Goal: Task Accomplishment & Management: Use online tool/utility

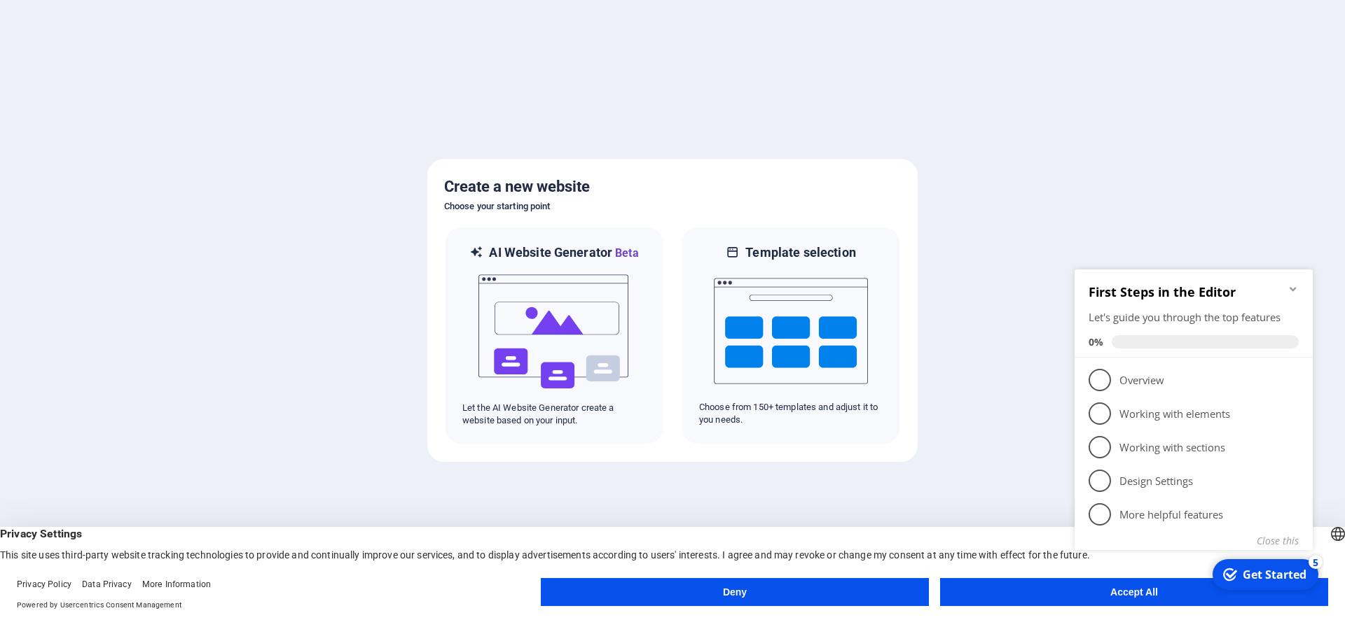
click at [1051, 587] on button "Accept All" at bounding box center [1134, 592] width 388 height 28
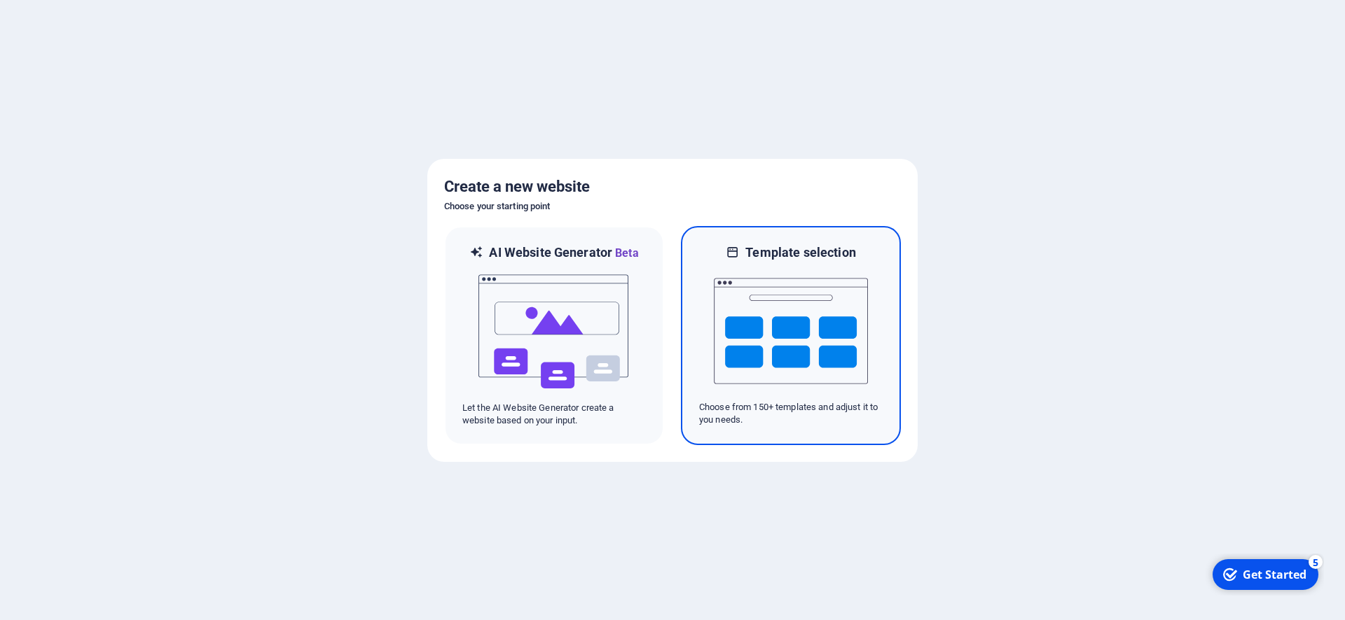
click at [753, 334] on img at bounding box center [791, 331] width 154 height 140
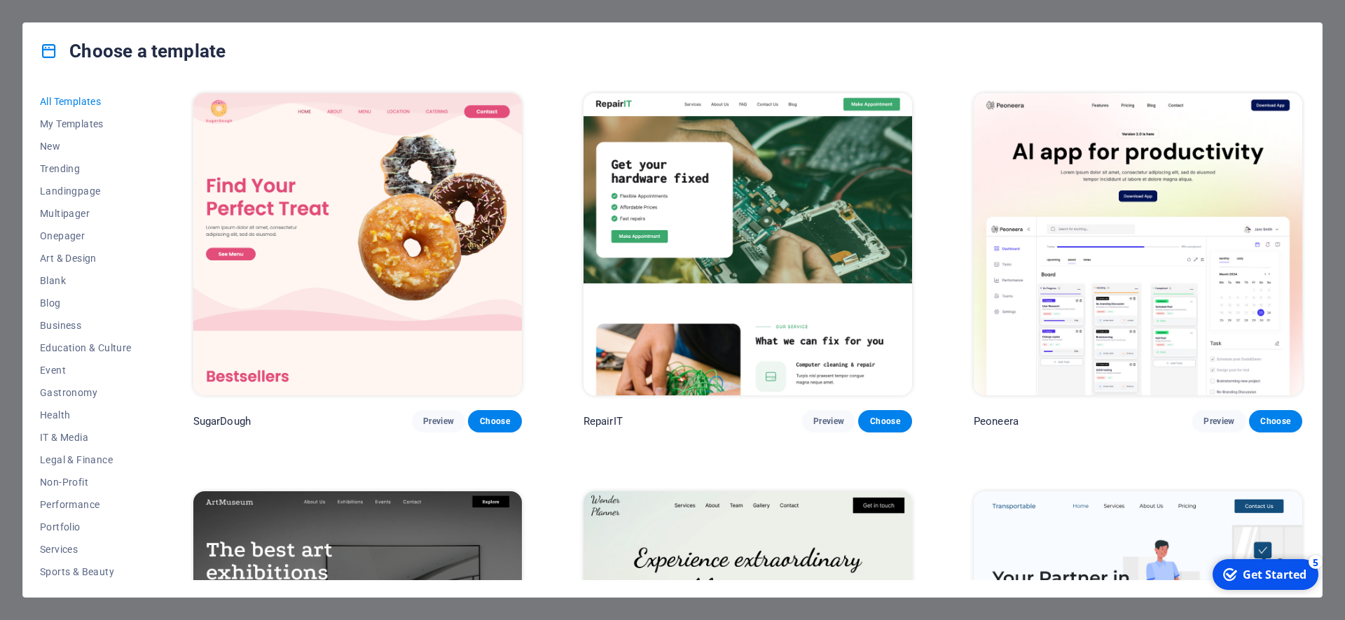
click at [53, 53] on icon at bounding box center [49, 51] width 18 height 18
click at [59, 144] on span "New" at bounding box center [86, 146] width 92 height 11
click at [46, 144] on span "New" at bounding box center [86, 146] width 92 height 11
click at [1234, 570] on icon "checkmark" at bounding box center [1230, 575] width 14 height 14
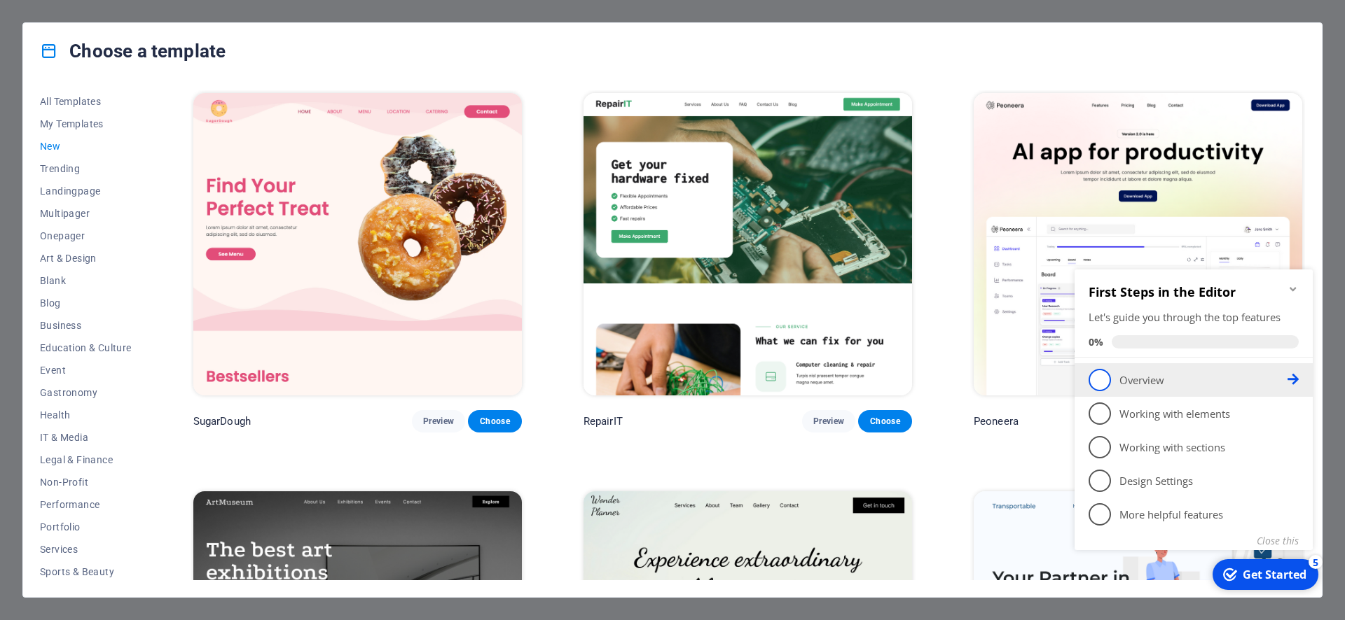
click at [1095, 377] on span "1" at bounding box center [1099, 380] width 22 height 22
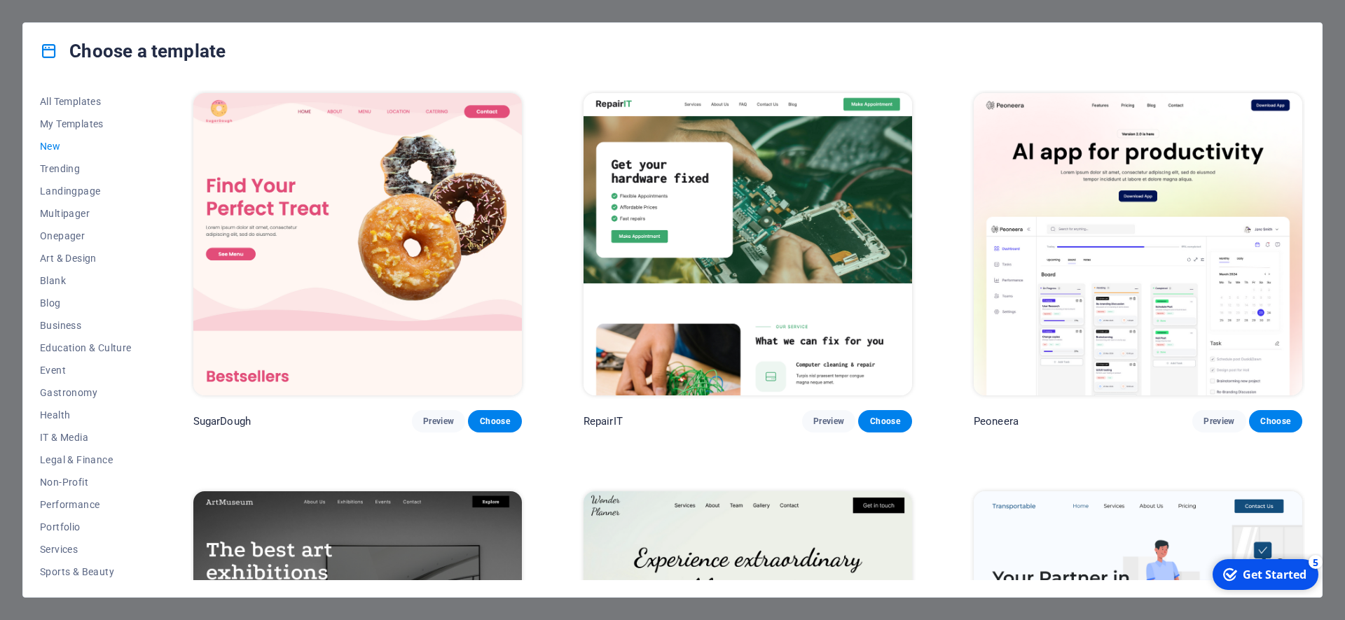
click at [1267, 583] on div "checkmark Get Started 5" at bounding box center [1265, 575] width 106 height 31
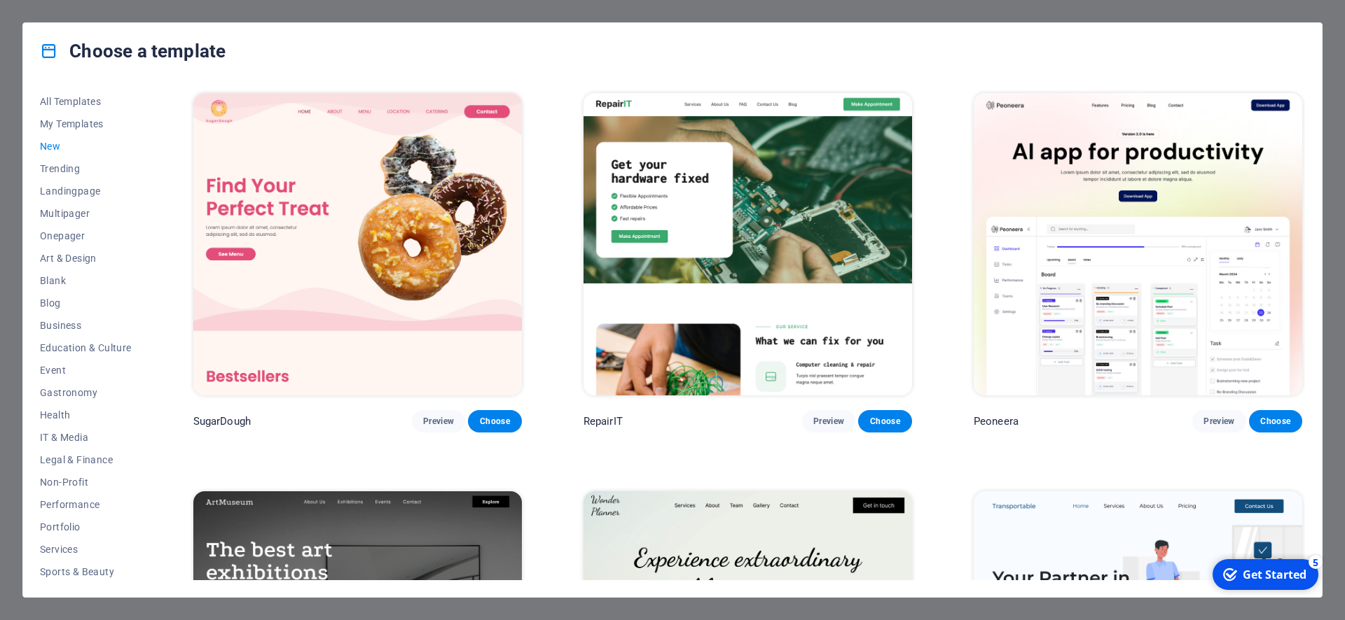
click at [46, 143] on span "New" at bounding box center [86, 146] width 92 height 11
click at [47, 159] on button "Trending" at bounding box center [86, 169] width 92 height 22
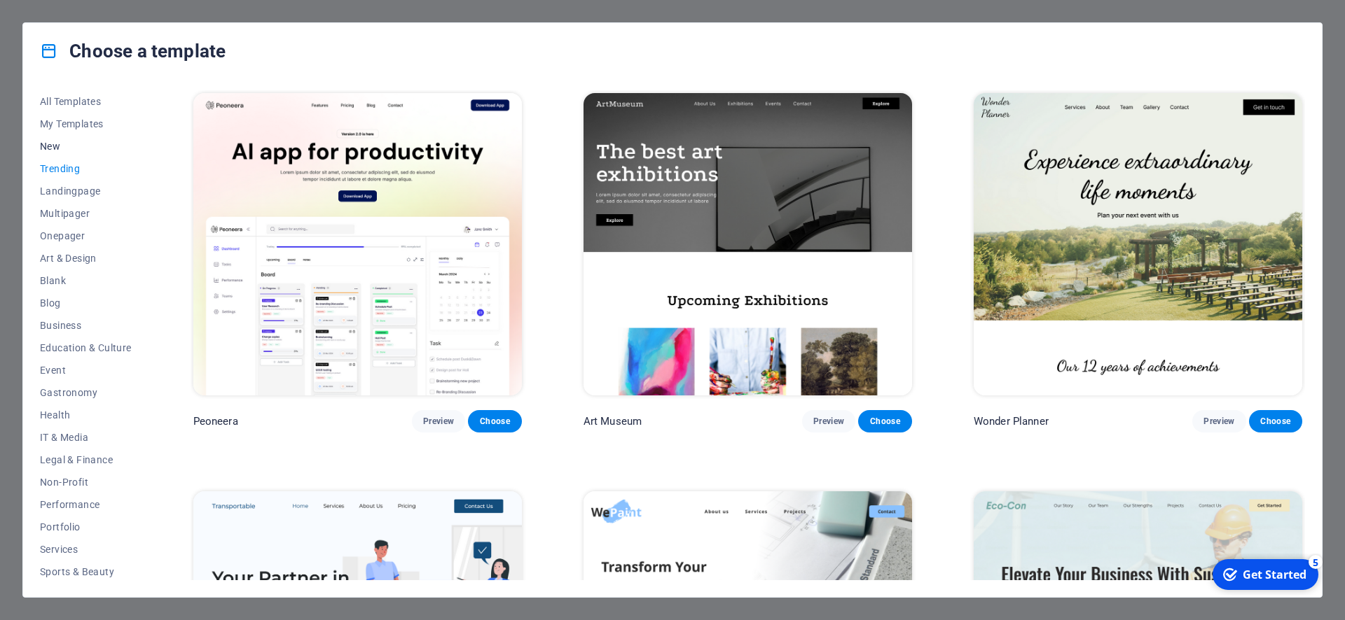
click at [50, 146] on span "New" at bounding box center [86, 146] width 92 height 11
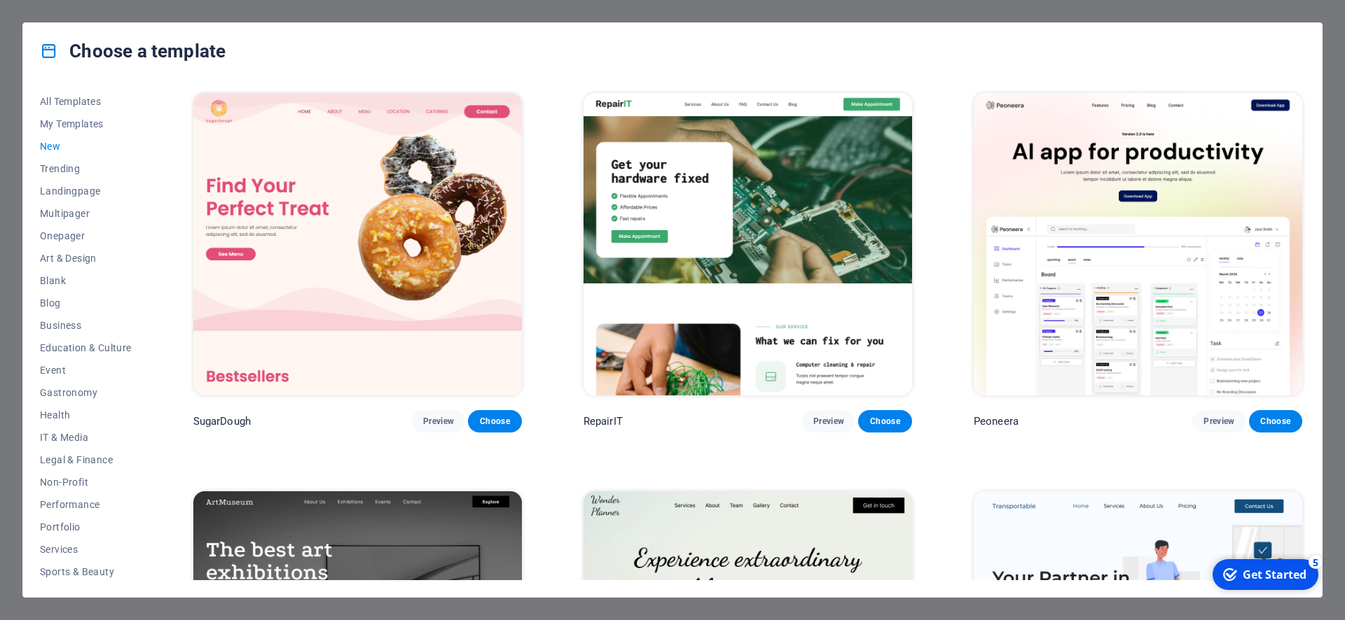
click at [50, 146] on span "New" at bounding box center [86, 146] width 92 height 11
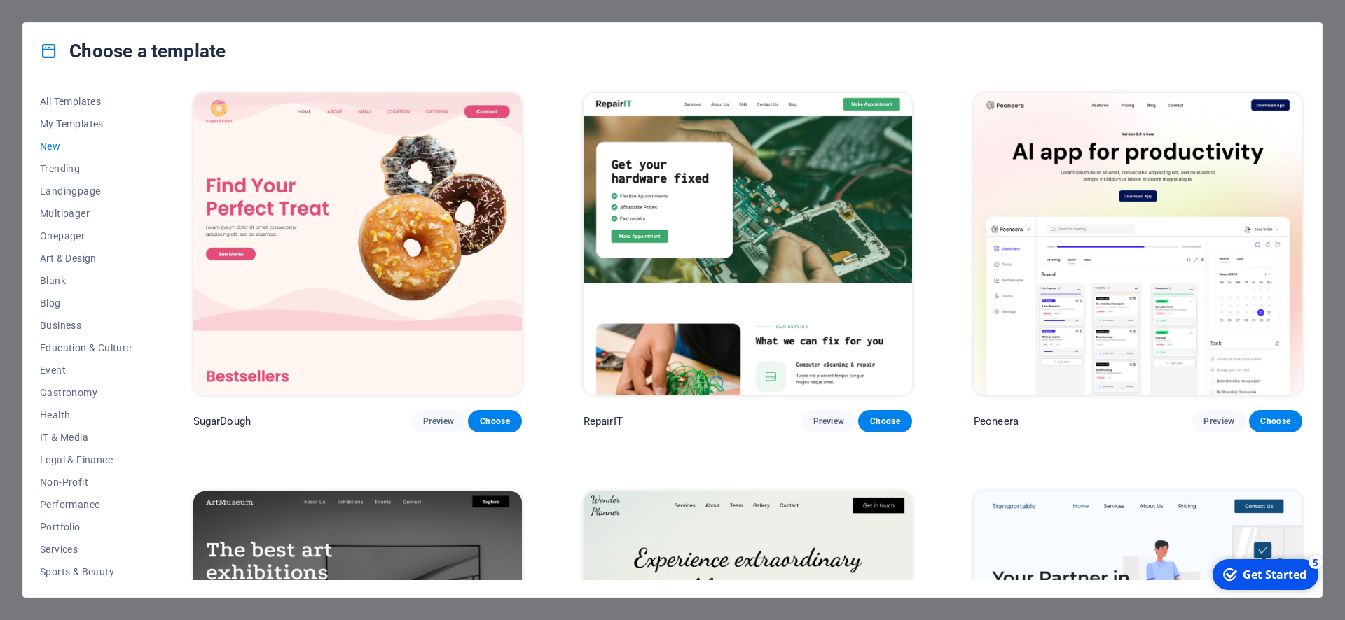
click at [50, 146] on span "New" at bounding box center [86, 146] width 92 height 11
click at [56, 123] on span "My Templates" at bounding box center [86, 123] width 92 height 11
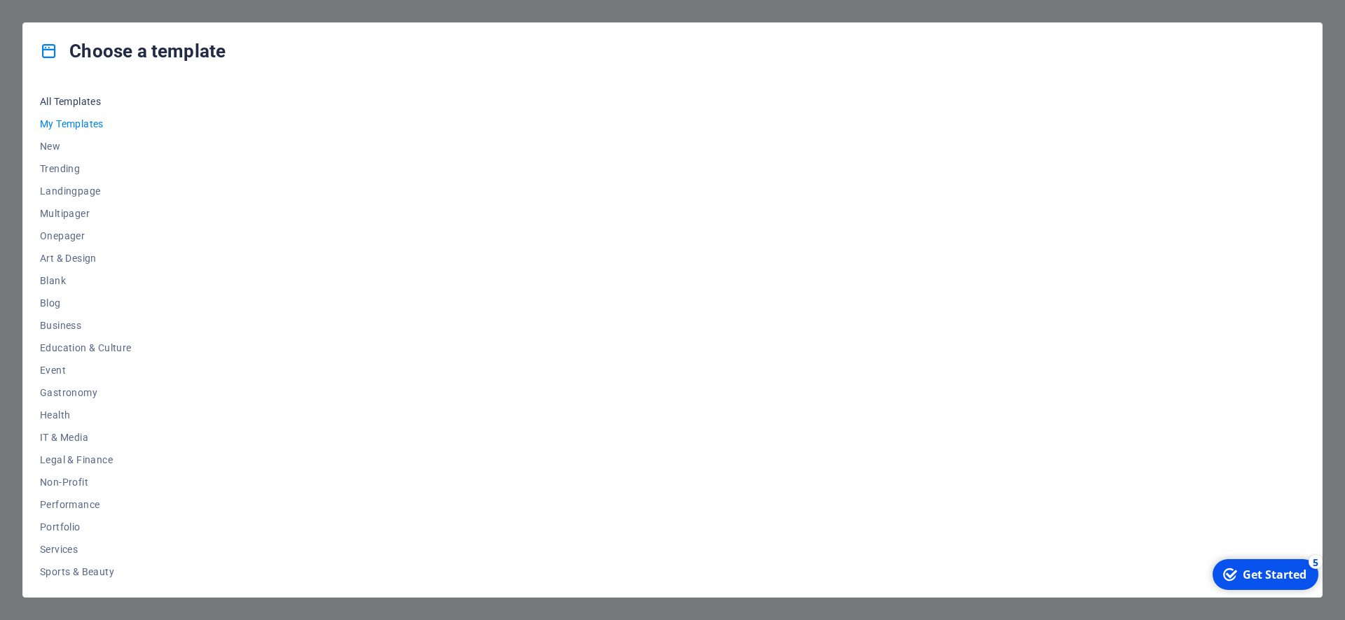
click at [62, 102] on span "All Templates" at bounding box center [86, 101] width 92 height 11
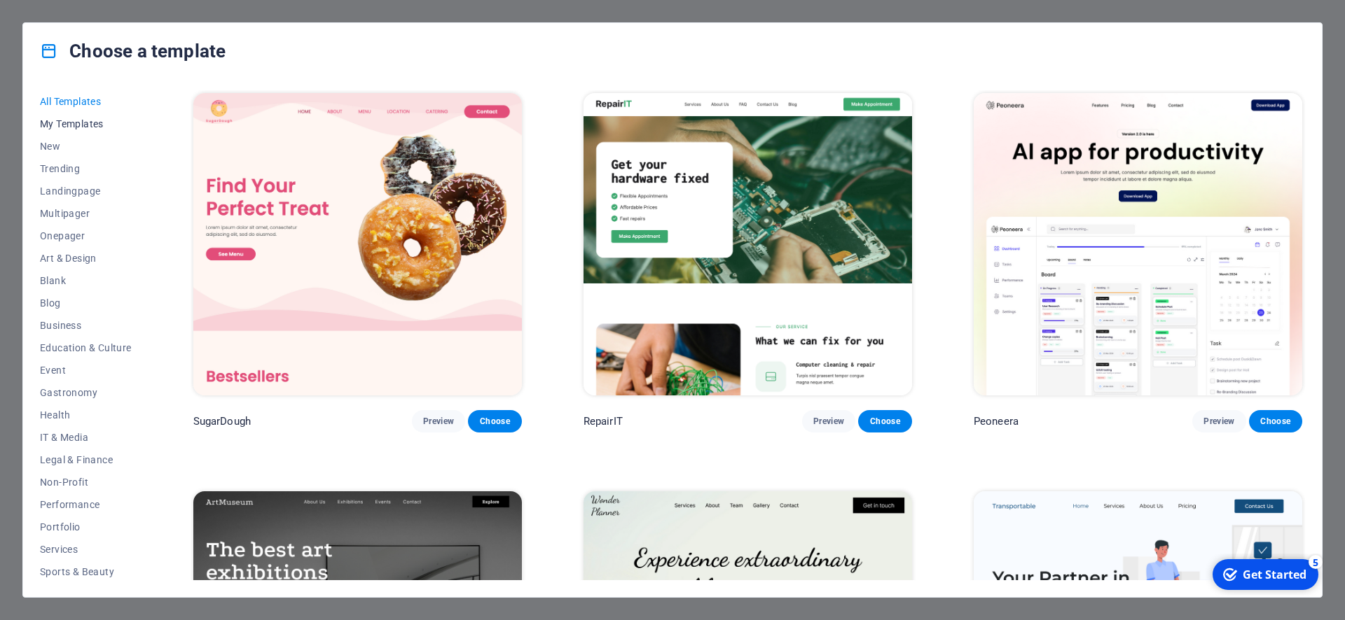
click at [62, 116] on button "My Templates" at bounding box center [86, 124] width 92 height 22
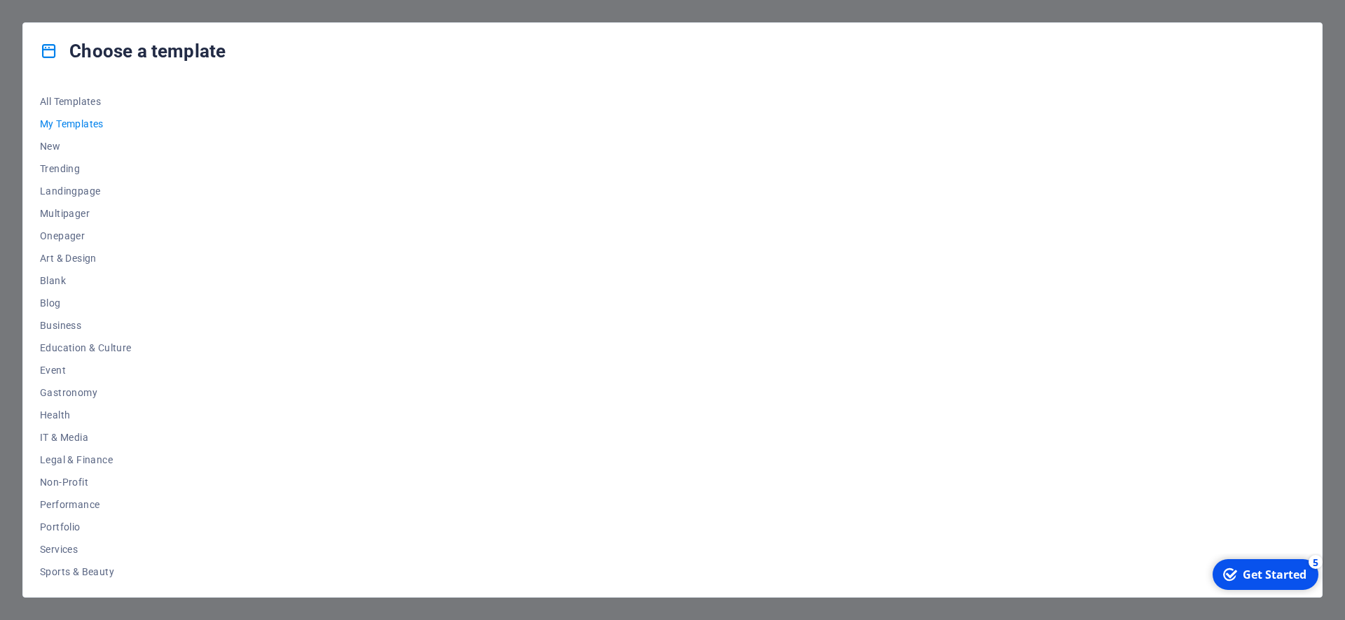
click at [1281, 568] on div "Get Started" at bounding box center [1274, 574] width 64 height 15
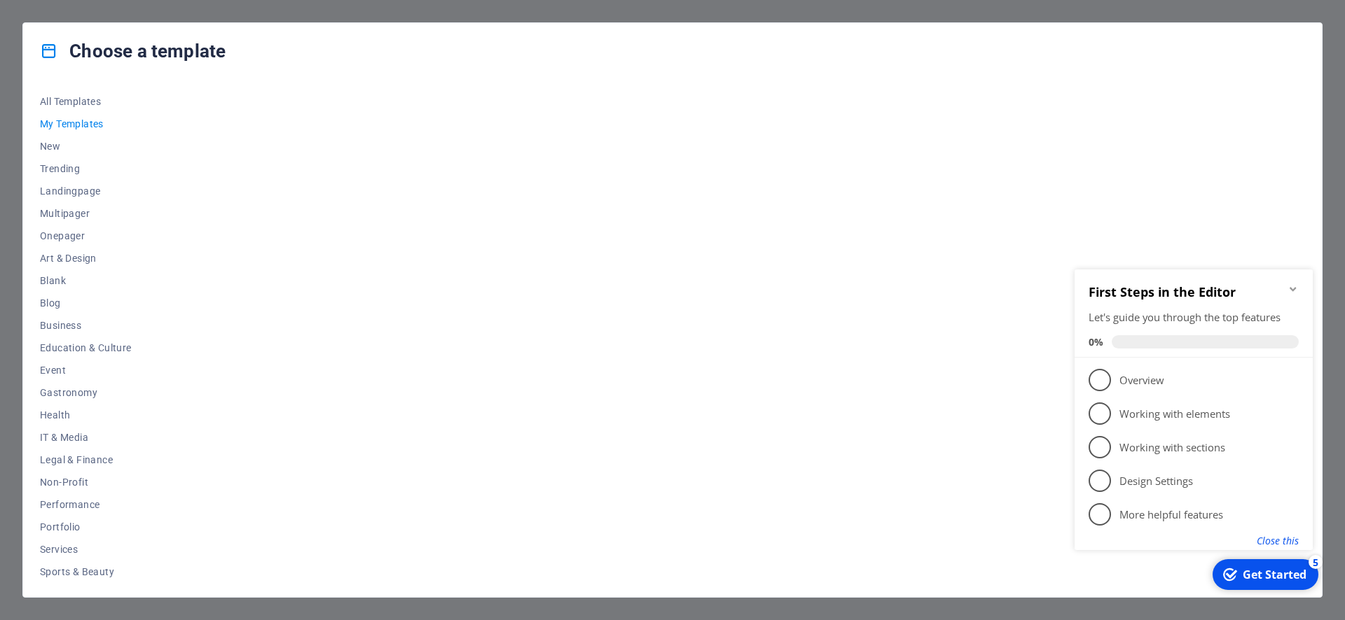
click at [1281, 547] on button "Close this" at bounding box center [1277, 540] width 42 height 13
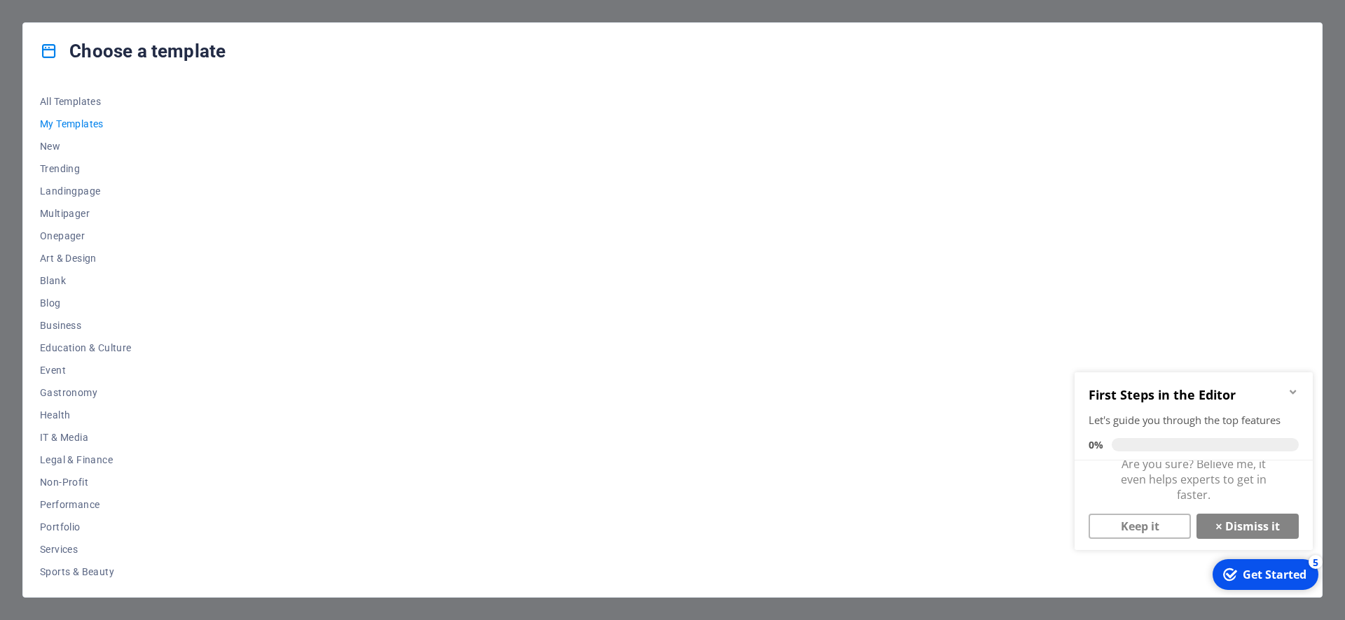
scroll to position [13, 0]
click at [1144, 524] on link "Keep it" at bounding box center [1139, 526] width 102 height 25
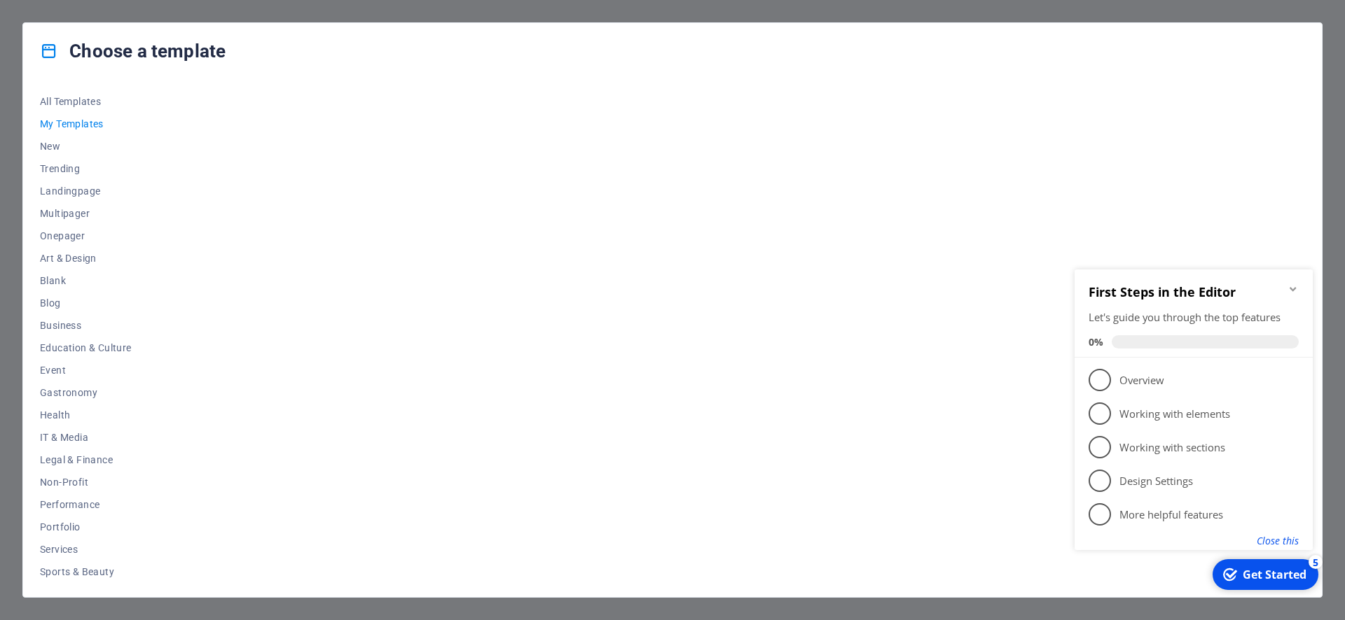
click at [1261, 539] on button "Close this" at bounding box center [1277, 540] width 42 height 13
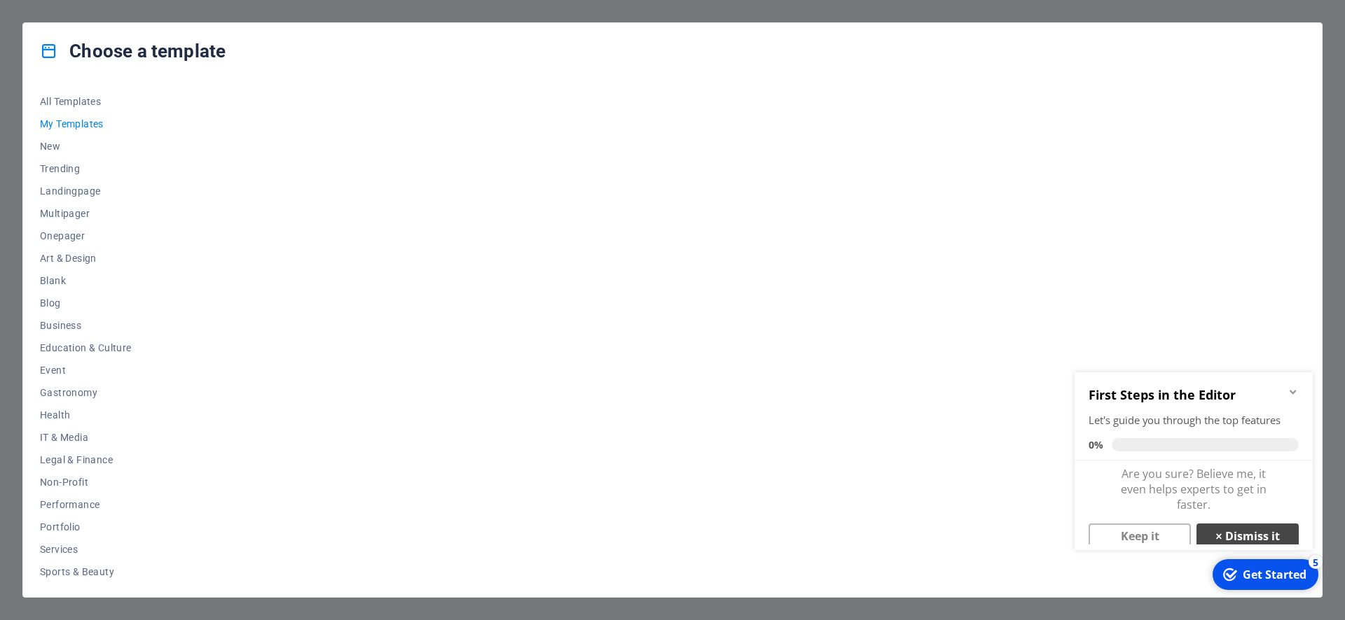
click at [1249, 535] on link "× Dismiss it" at bounding box center [1247, 536] width 102 height 25
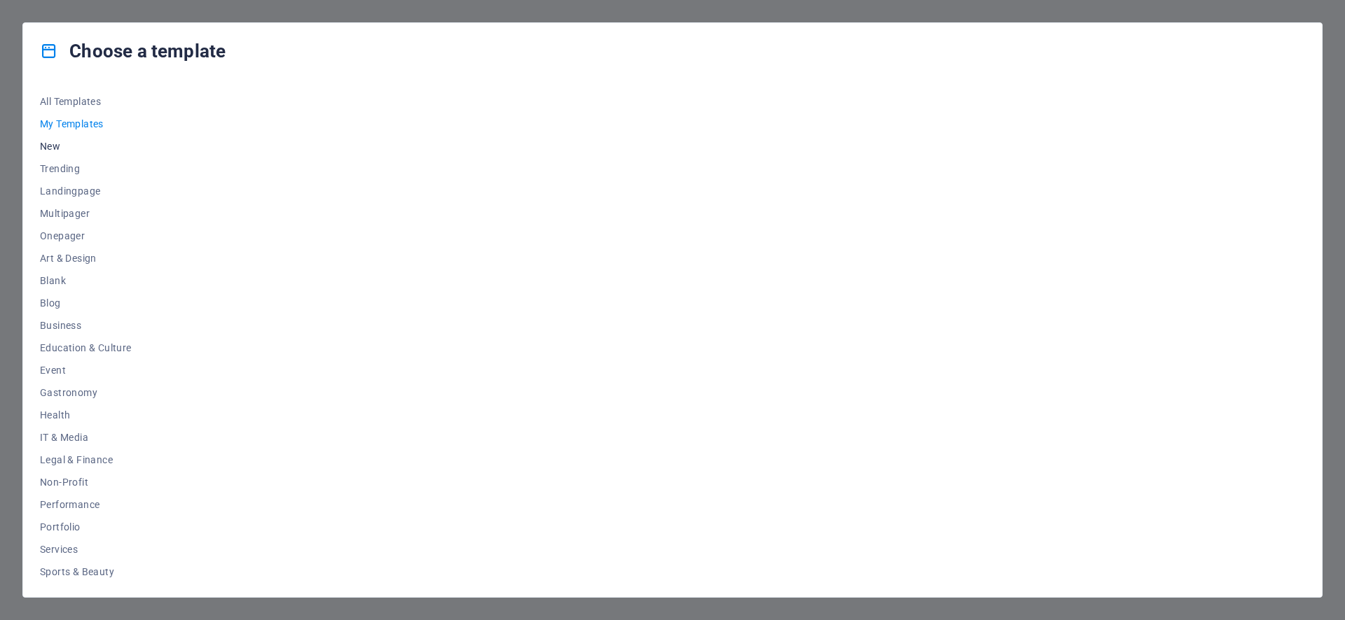
click at [57, 151] on span "New" at bounding box center [86, 146] width 92 height 11
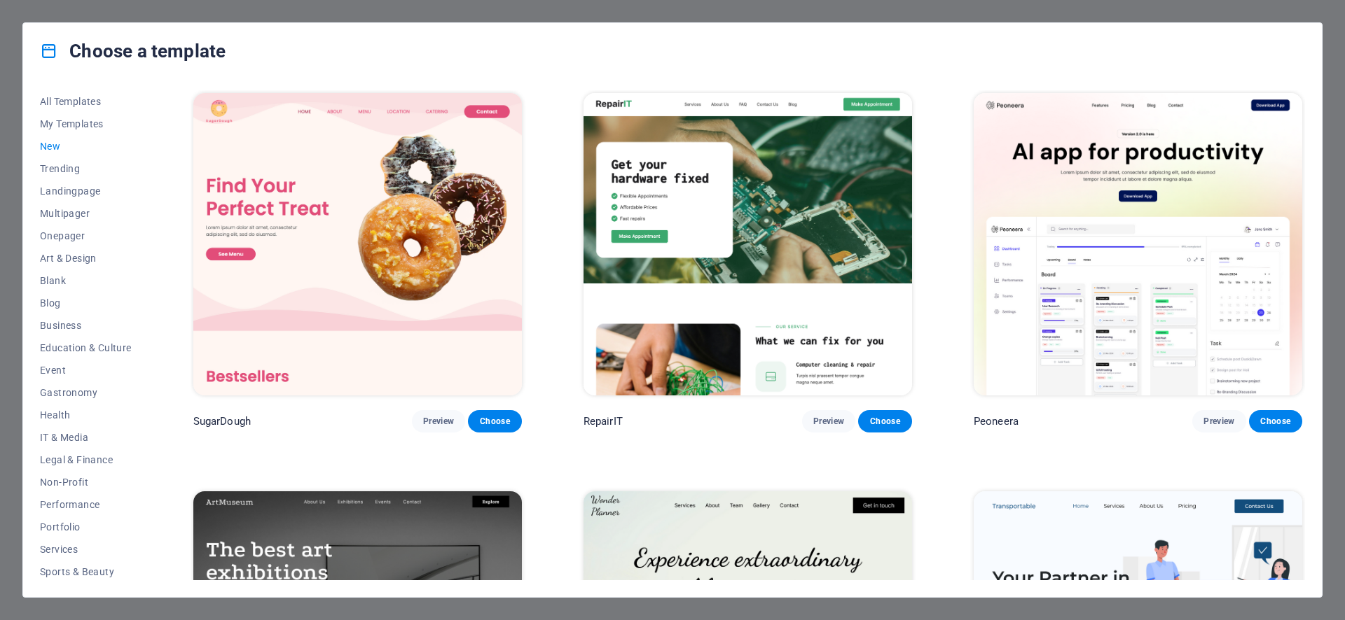
click at [314, 230] on img at bounding box center [357, 244] width 328 height 303
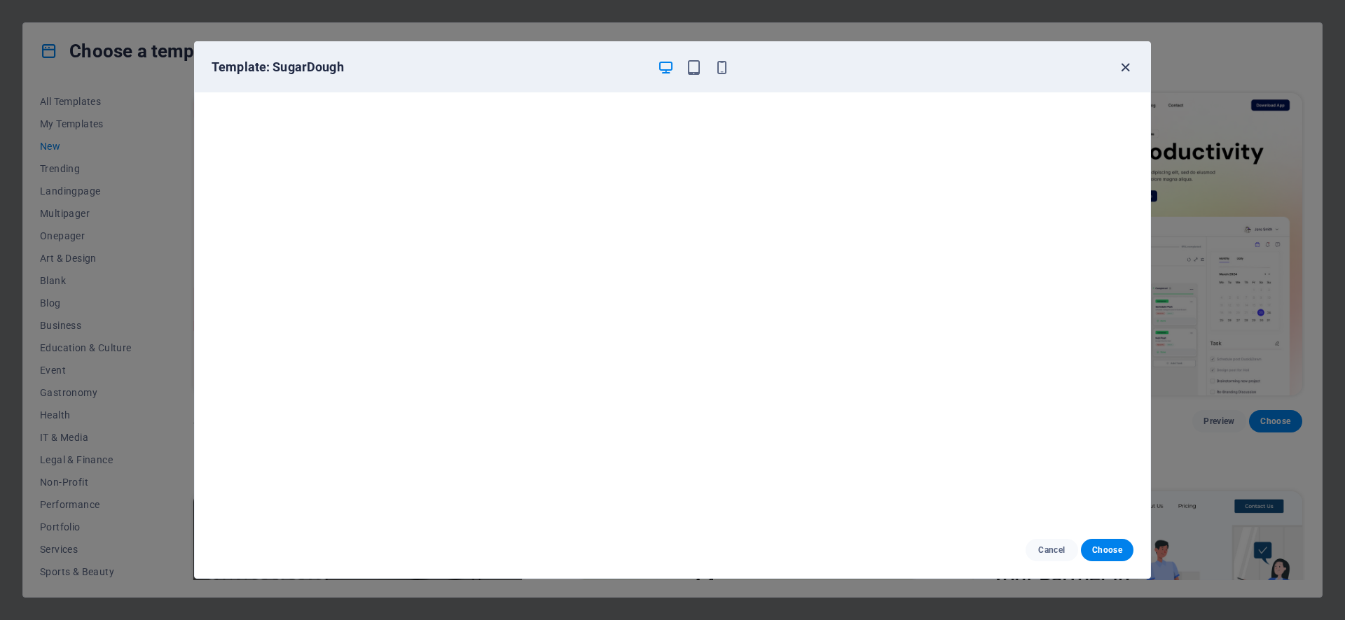
click at [1122, 66] on icon "button" at bounding box center [1125, 68] width 16 height 16
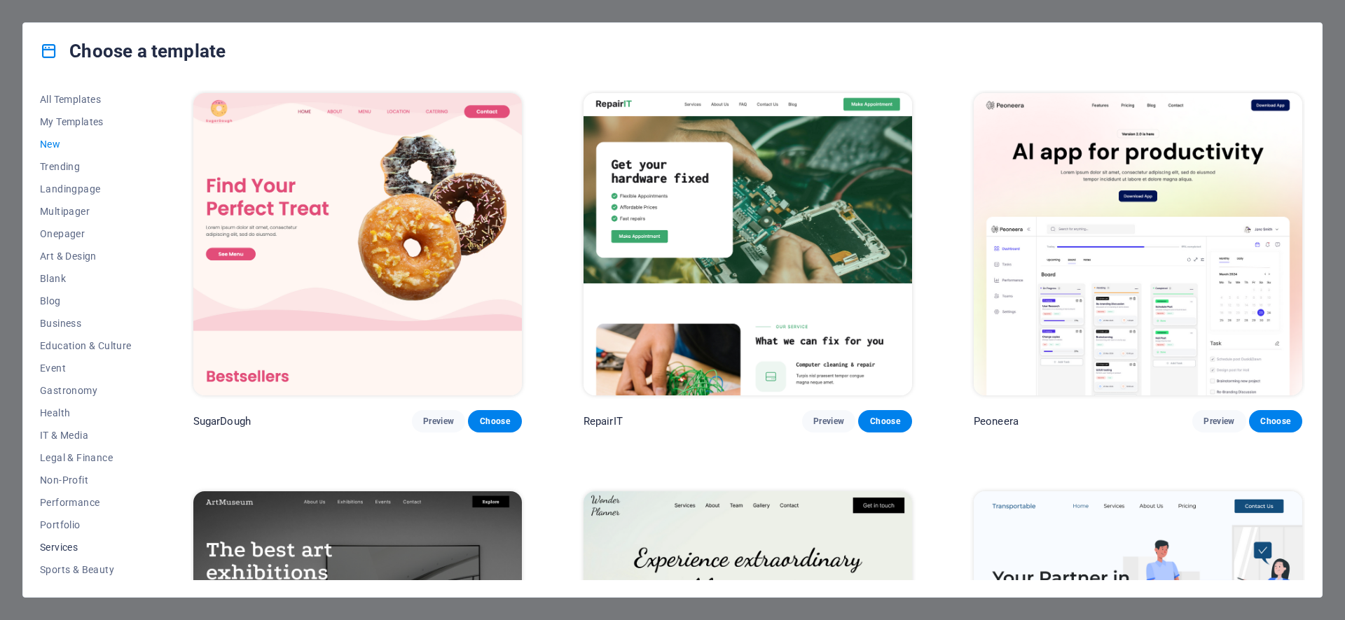
scroll to position [0, 0]
click at [18, 53] on div "Choose a template All Templates My Templates New Trending Landingpage Multipage…" at bounding box center [672, 310] width 1345 height 620
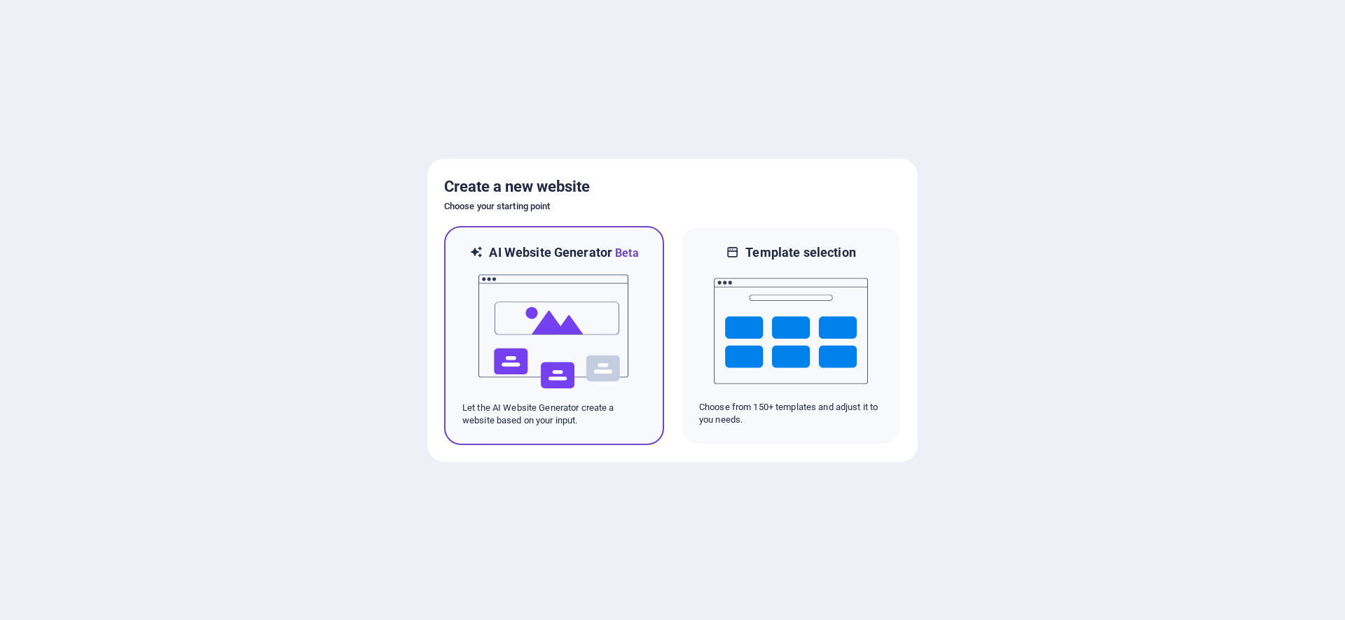
click at [546, 314] on img at bounding box center [554, 332] width 154 height 140
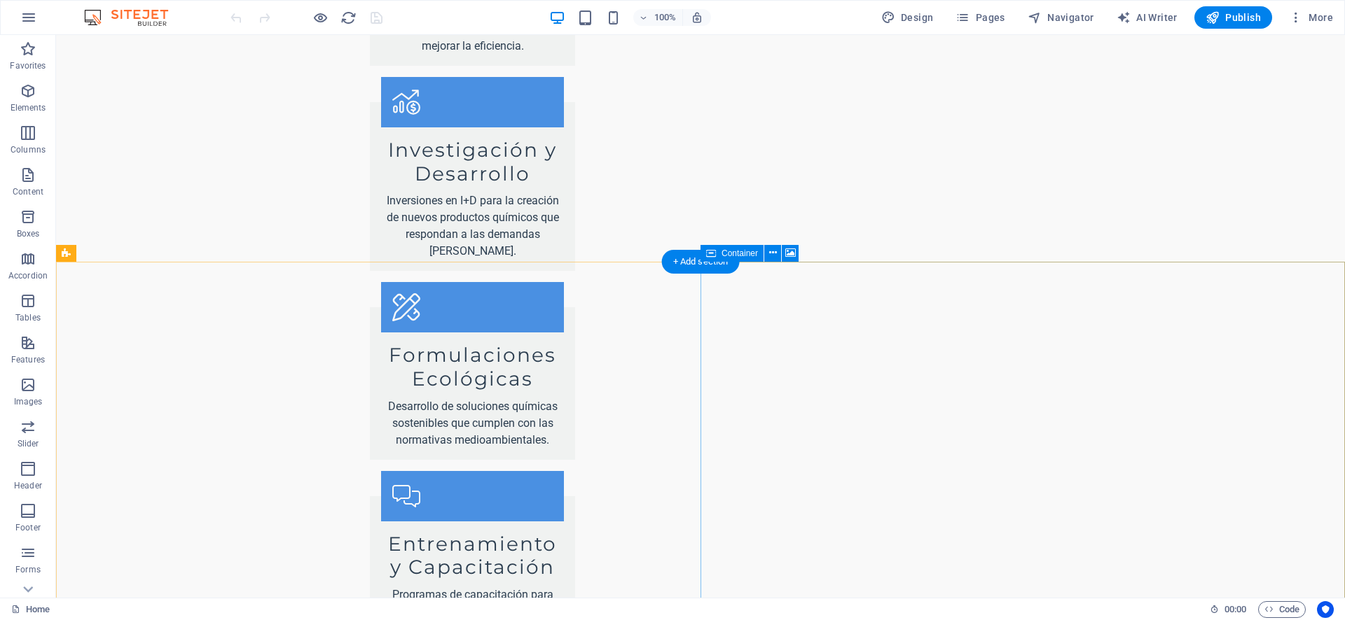
scroll to position [2155, 0]
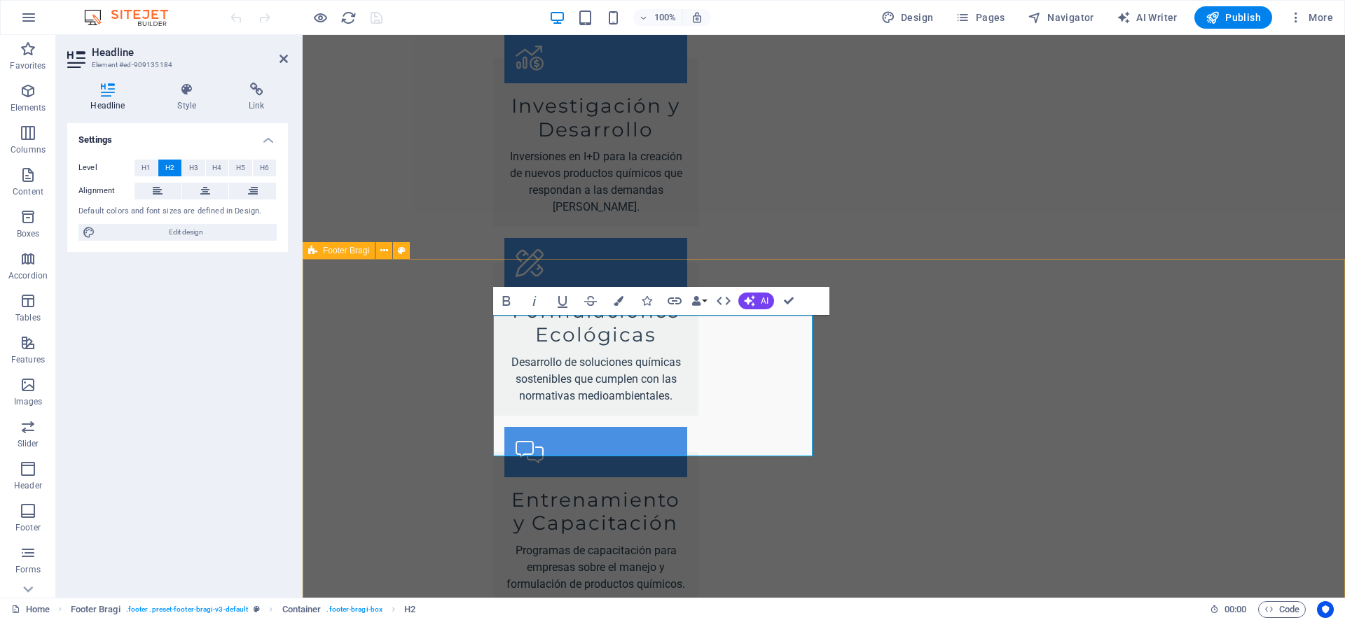
scroll to position [1962, 0]
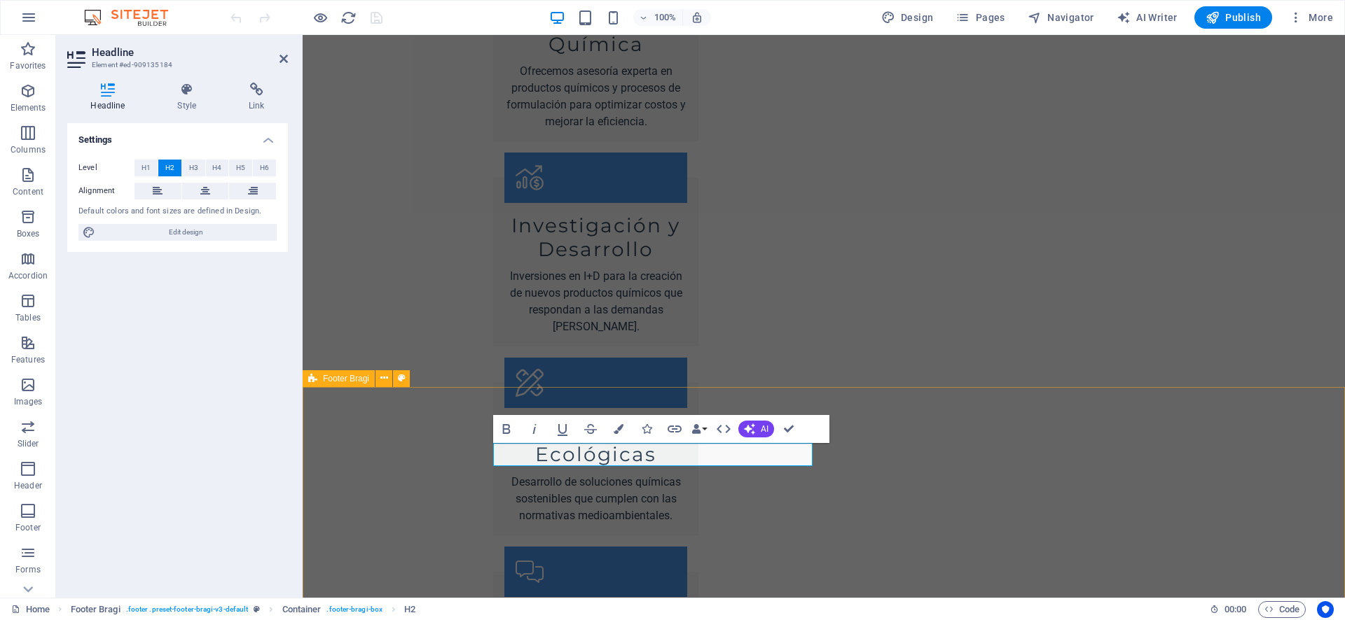
scroll to position [2037, 0]
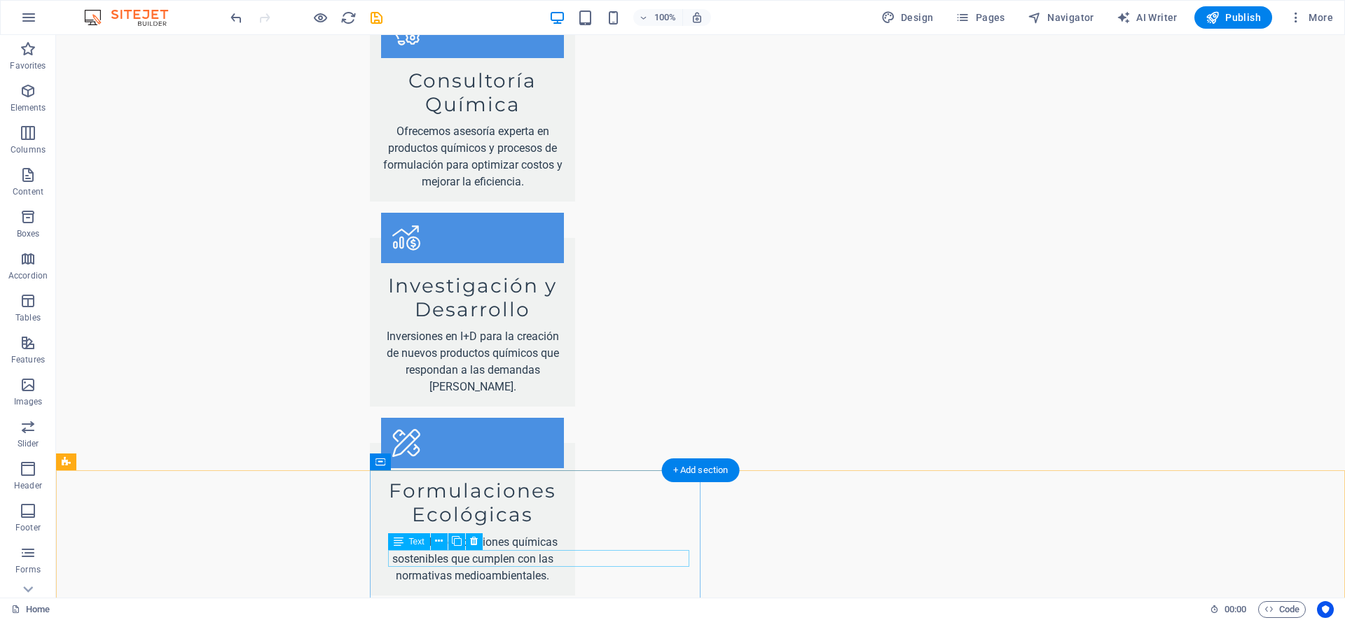
scroll to position [2004, 0]
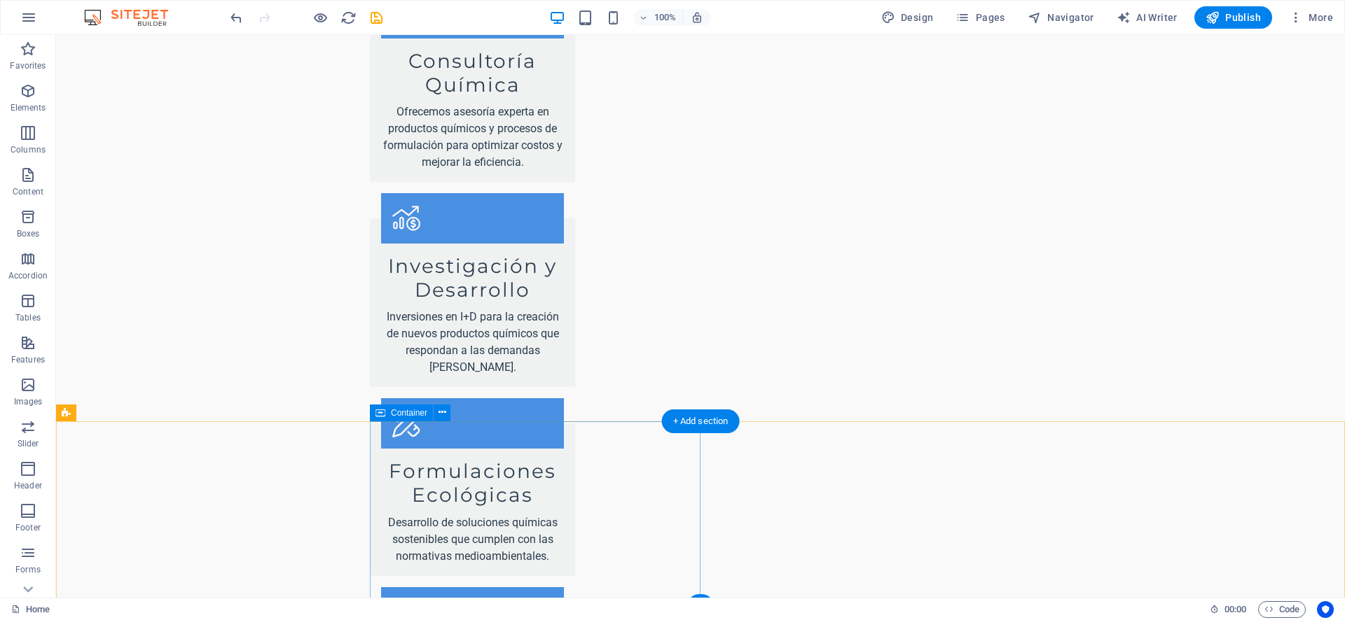
scroll to position [1987, 0]
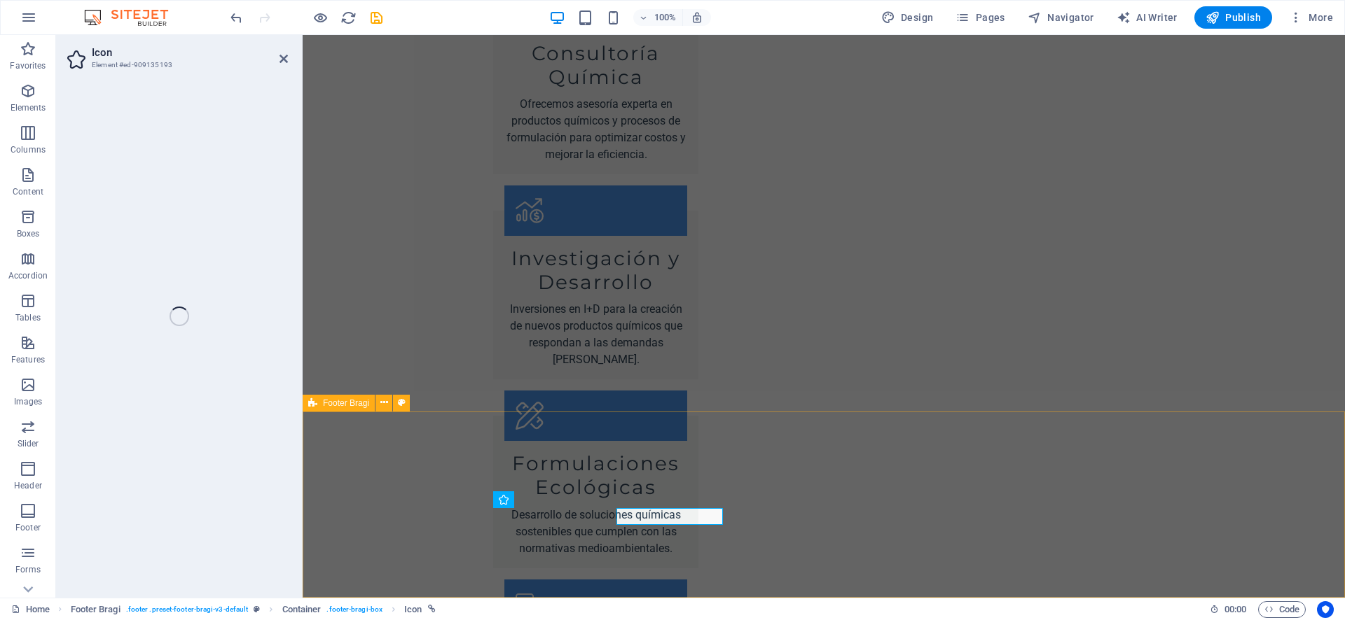
select select "xMidYMid"
select select "px"
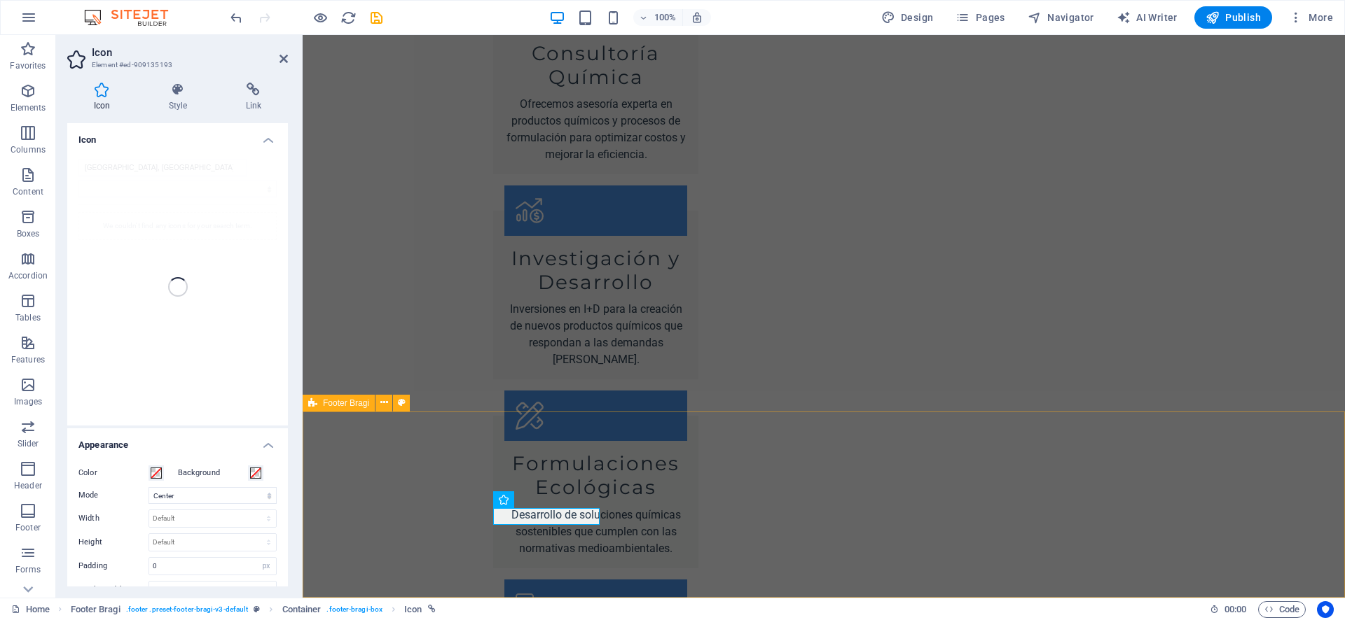
type input "Celaya, Guanajuato"
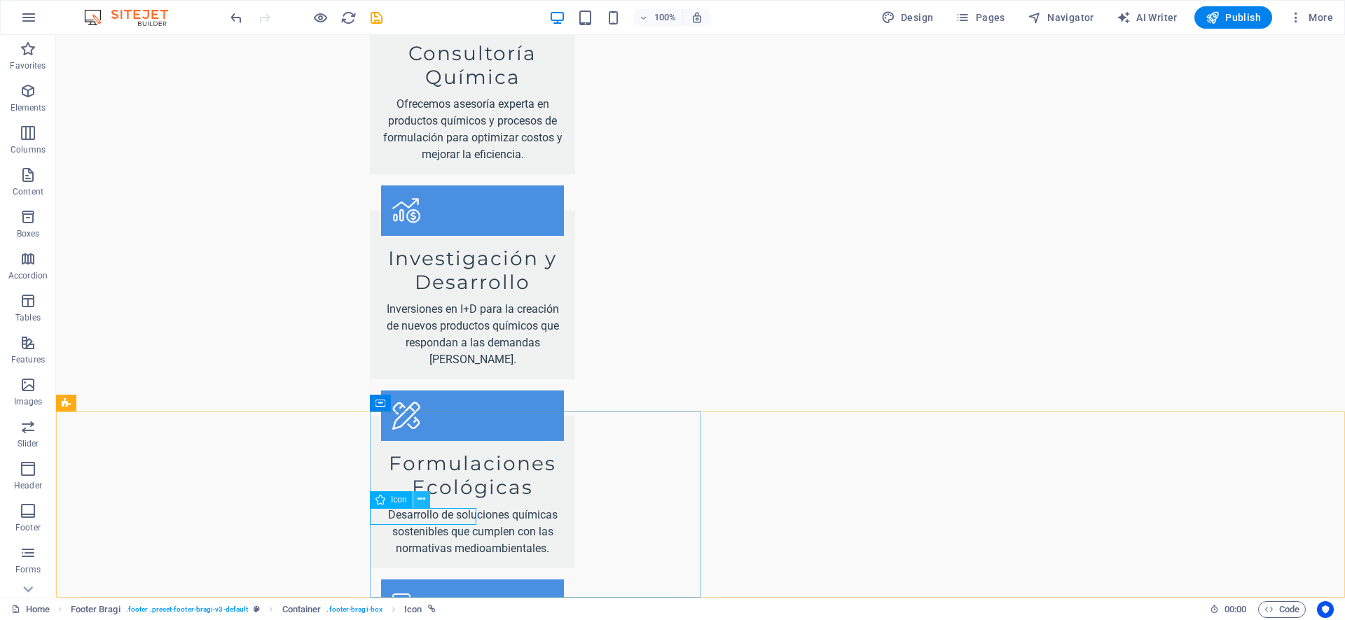
click at [422, 503] on icon at bounding box center [421, 499] width 8 height 15
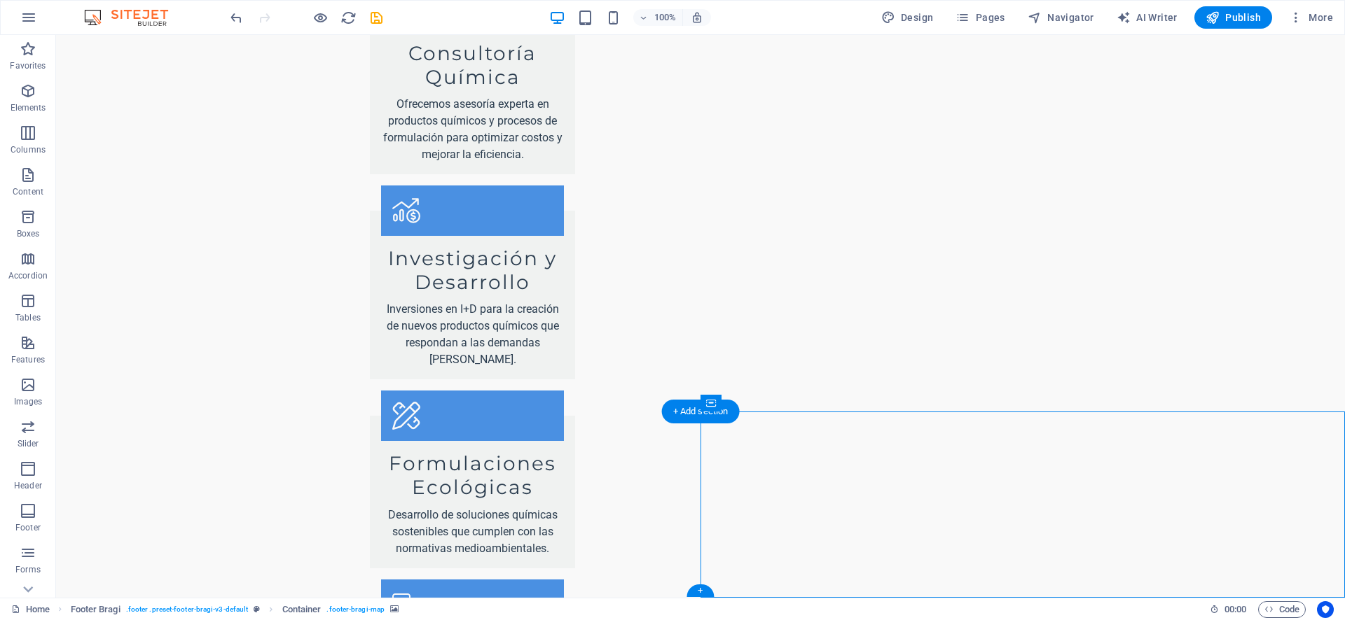
select select "px"
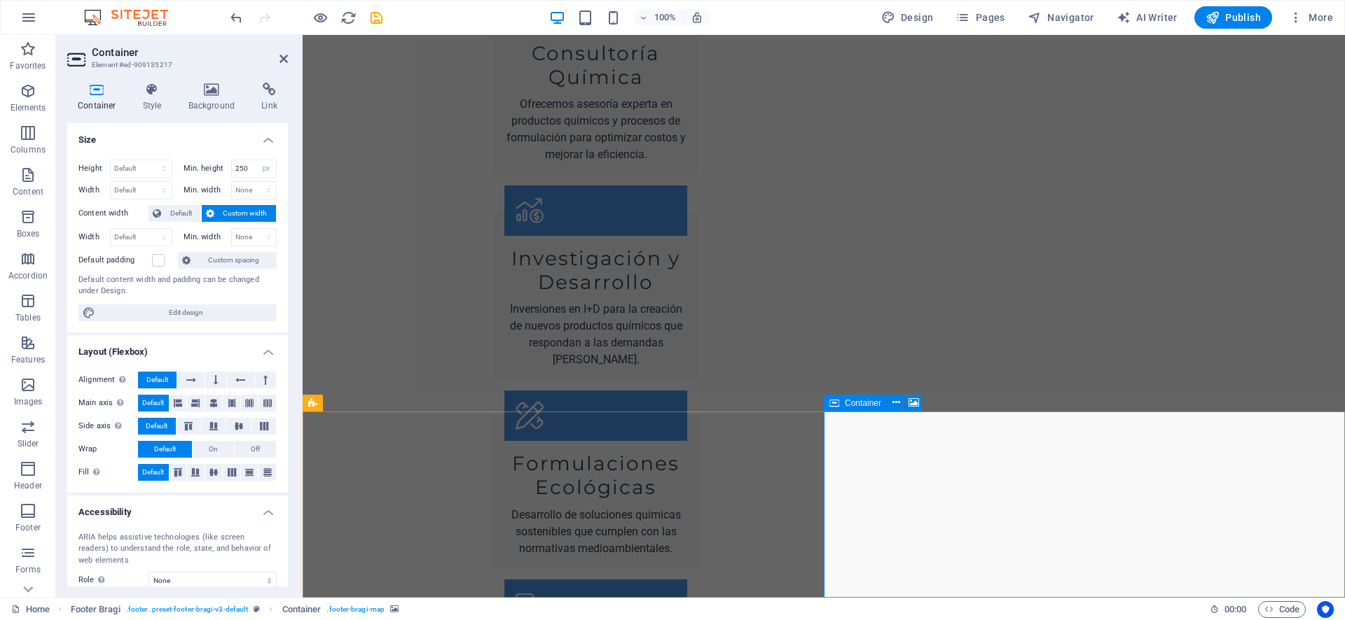
click at [873, 405] on span "Container" at bounding box center [863, 403] width 36 height 8
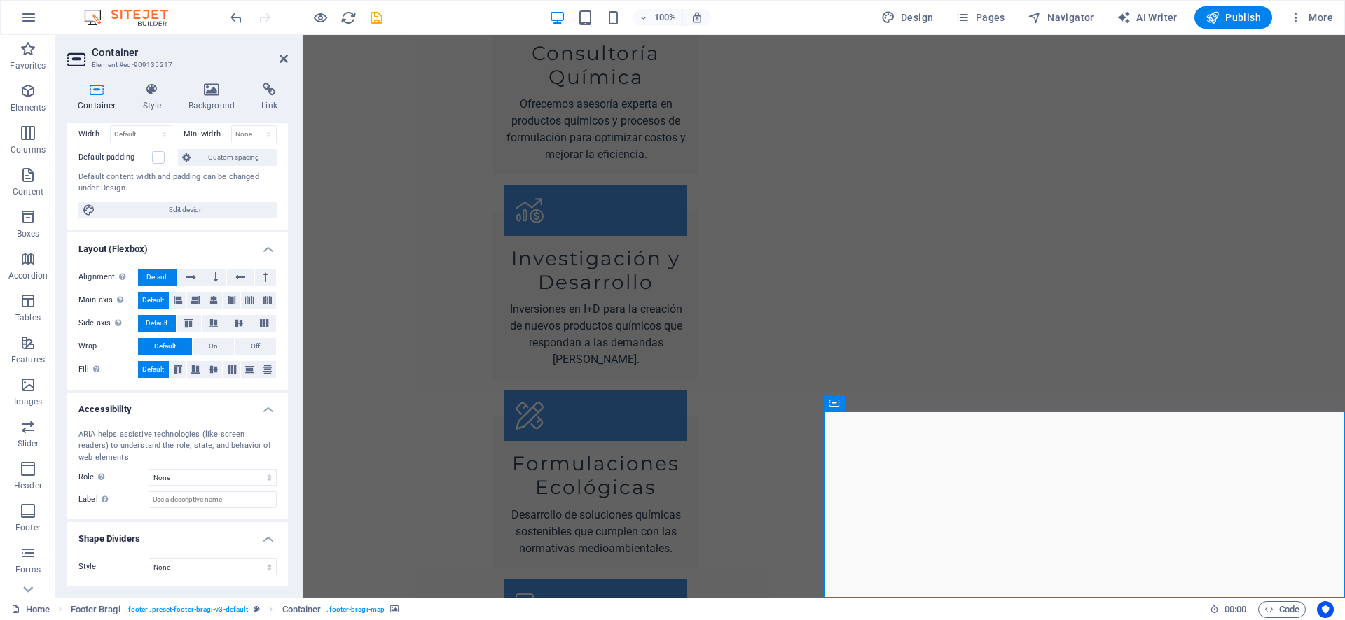
scroll to position [0, 0]
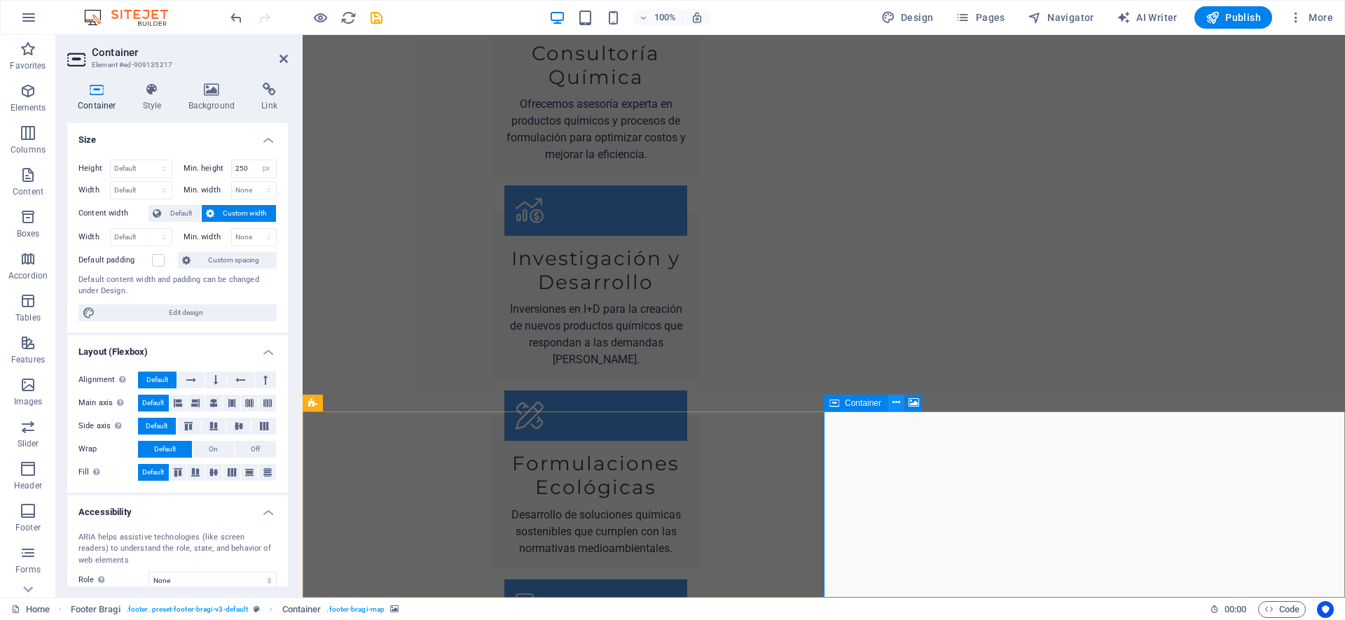
click at [903, 404] on button at bounding box center [895, 403] width 17 height 17
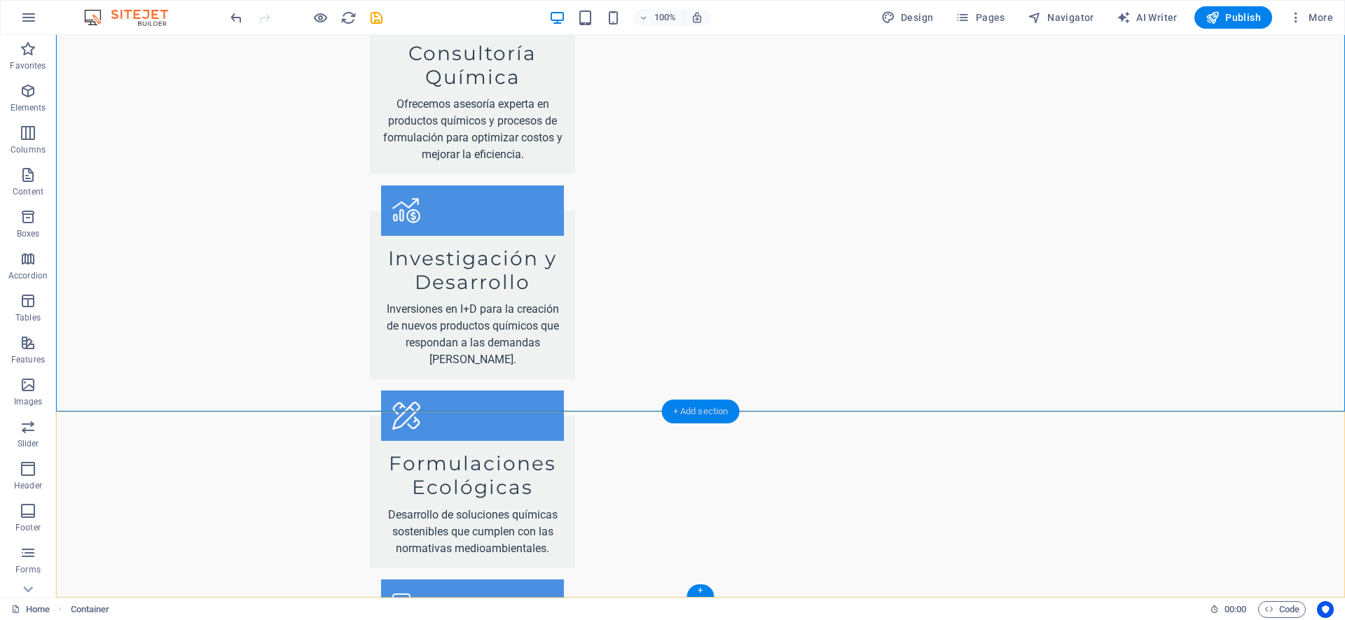
click at [676, 421] on div "+ Add section" at bounding box center [701, 412] width 78 height 24
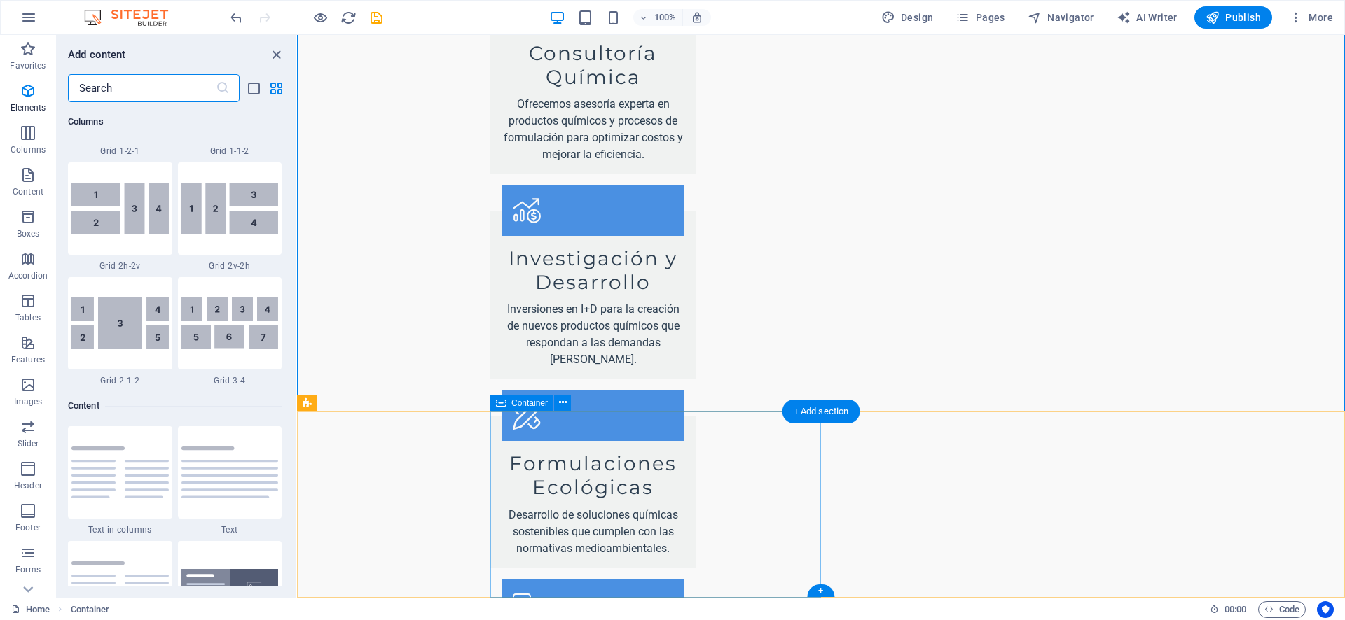
scroll to position [2450, 0]
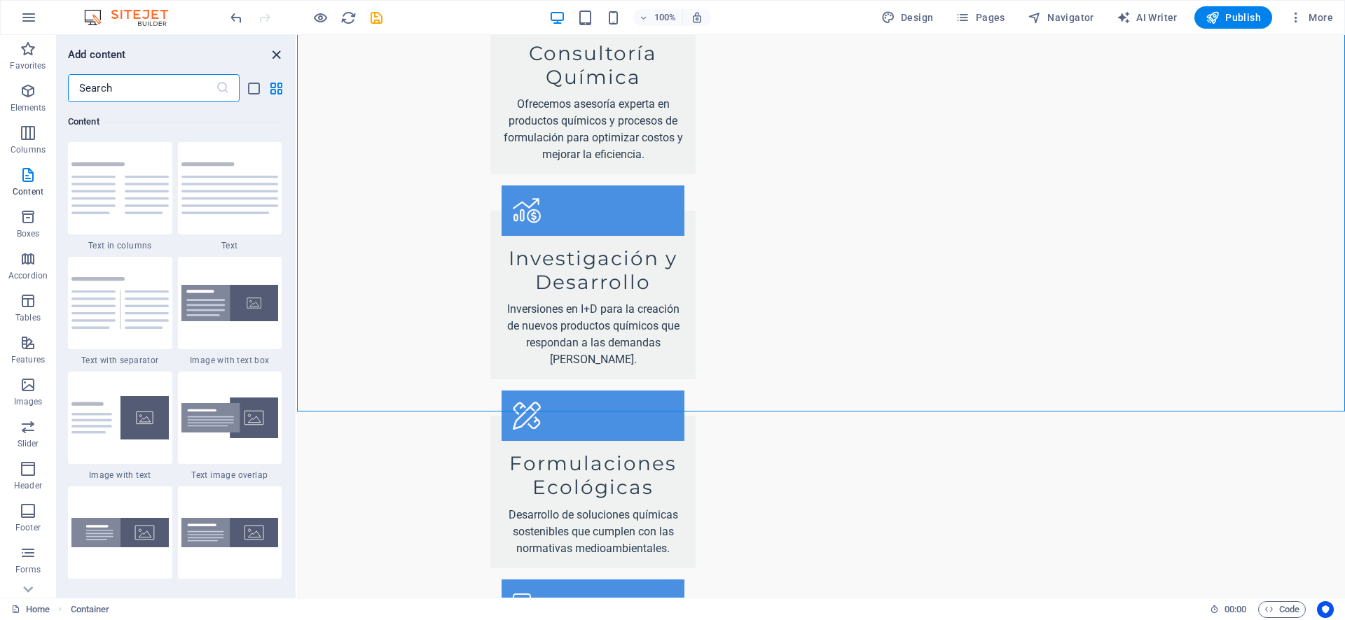
click at [278, 53] on icon "close panel" at bounding box center [276, 55] width 16 height 16
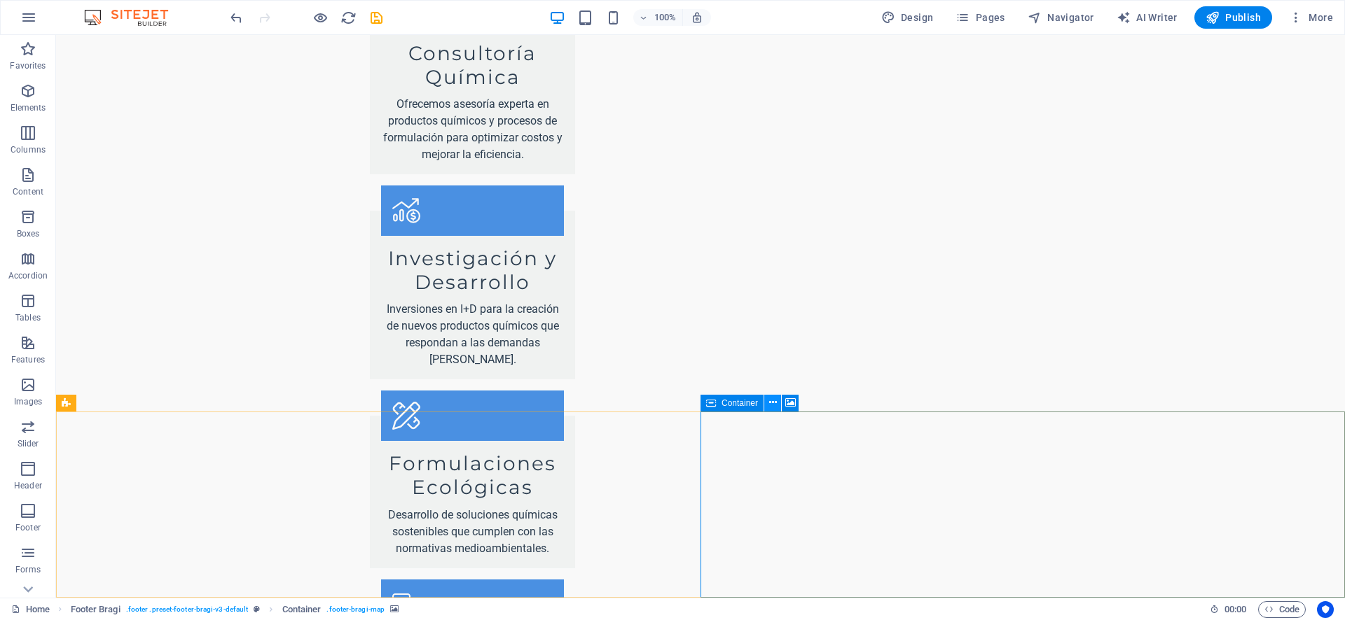
click at [775, 408] on icon at bounding box center [773, 403] width 8 height 15
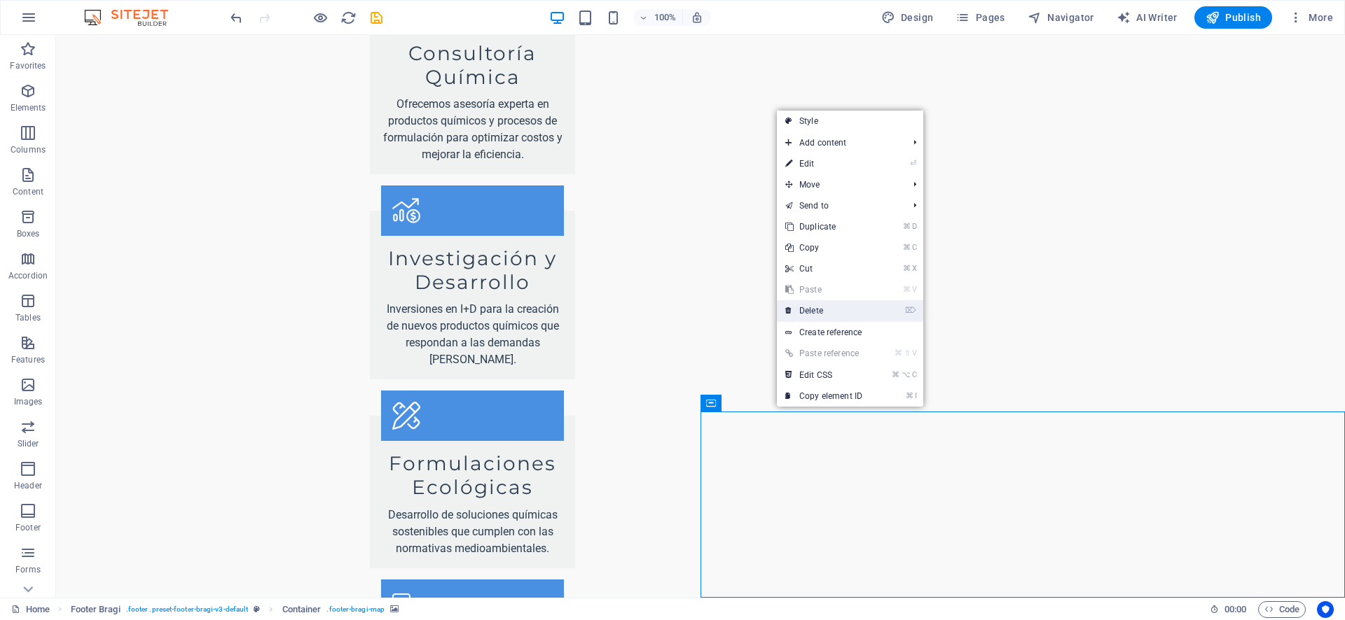
click at [790, 314] on icon at bounding box center [788, 310] width 7 height 21
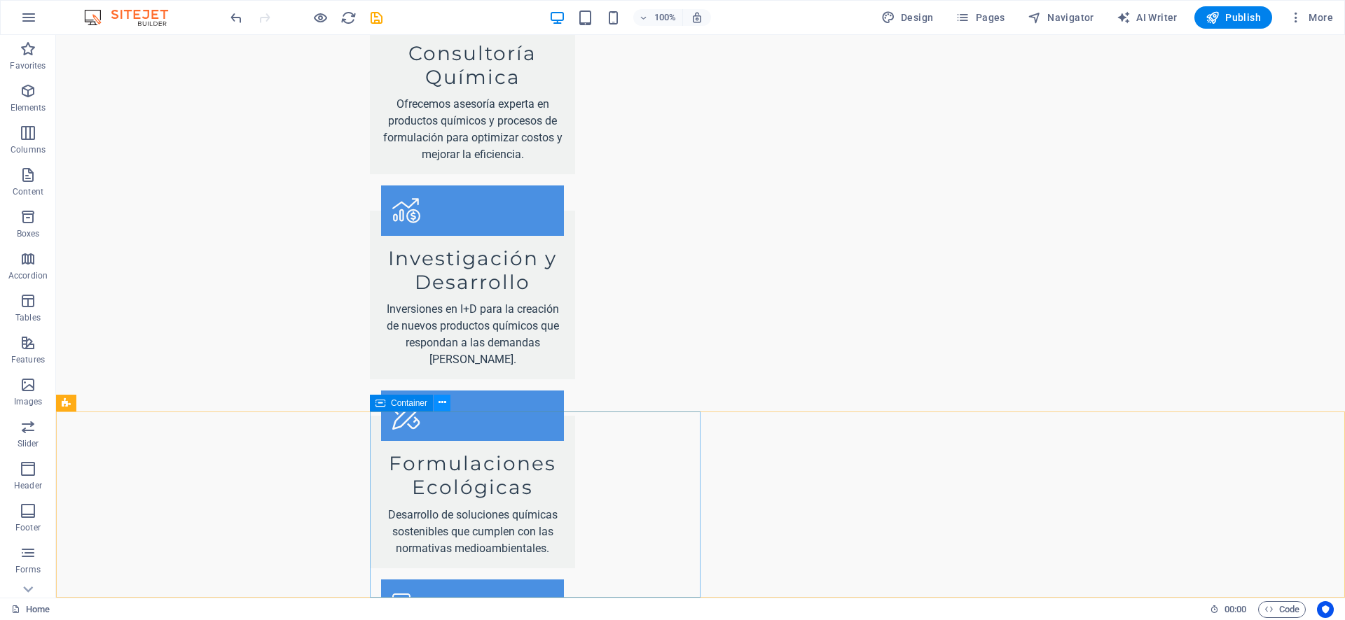
click at [438, 405] on icon at bounding box center [442, 403] width 8 height 15
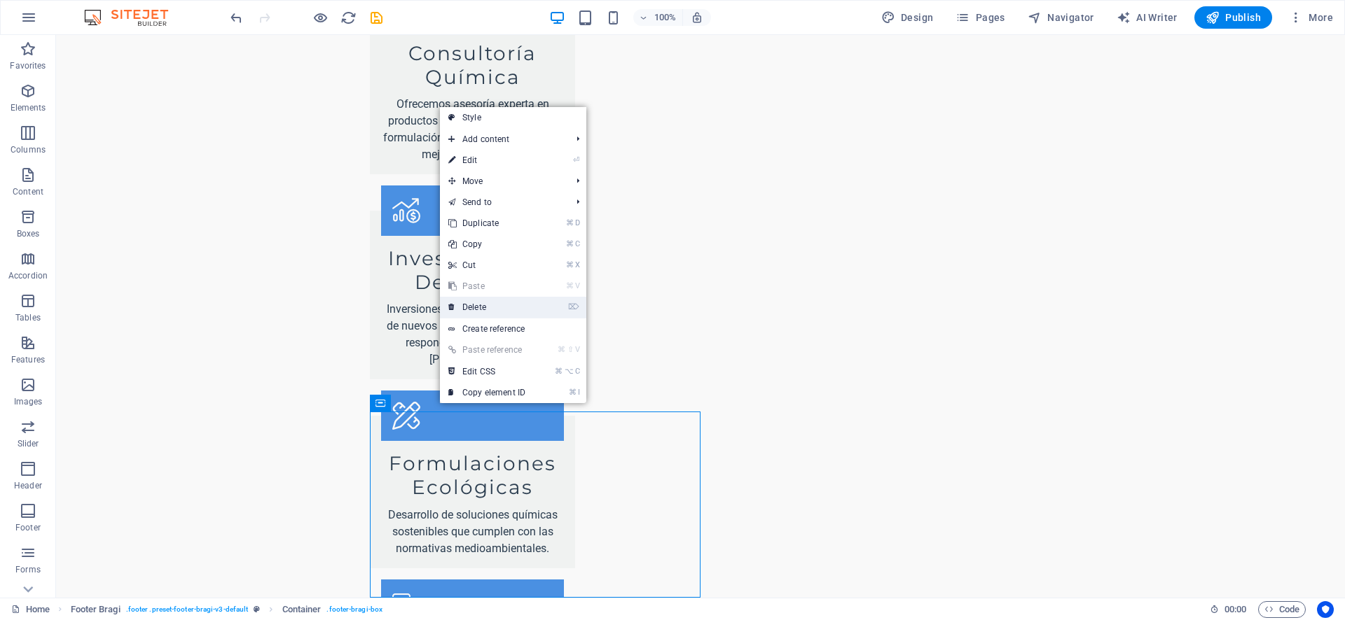
click at [478, 306] on link "⌦ Delete" at bounding box center [487, 307] width 94 height 21
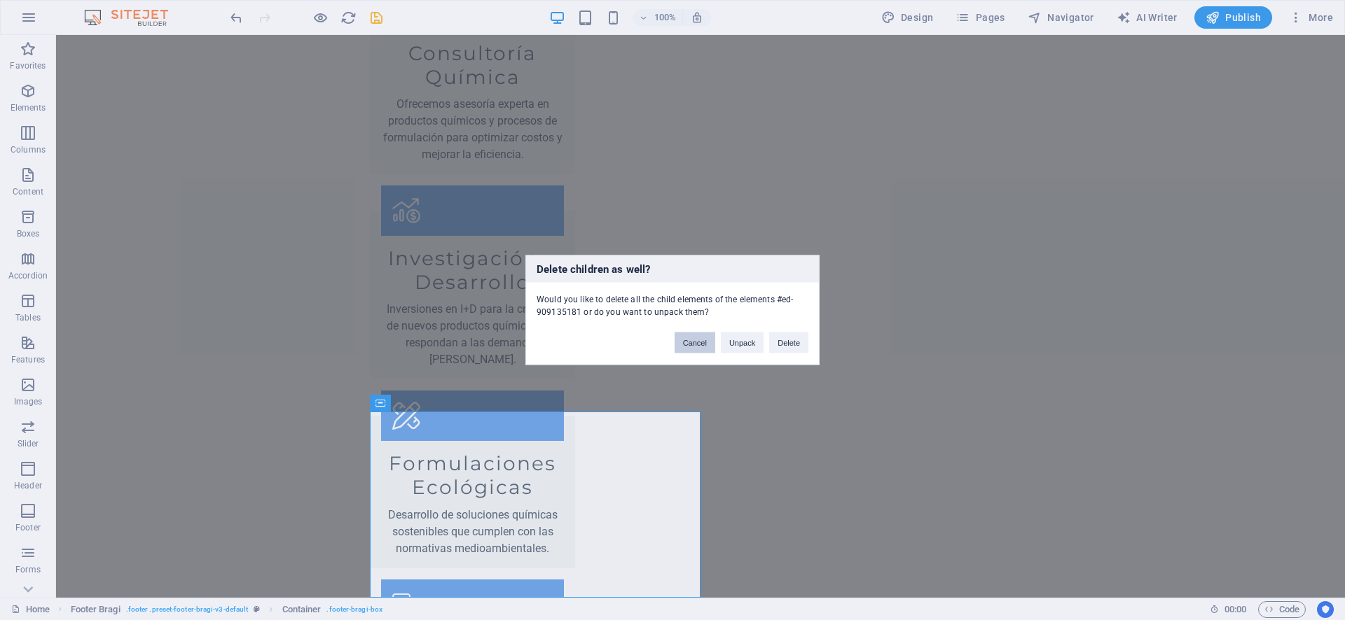
click at [680, 342] on button "Cancel" at bounding box center [694, 343] width 41 height 21
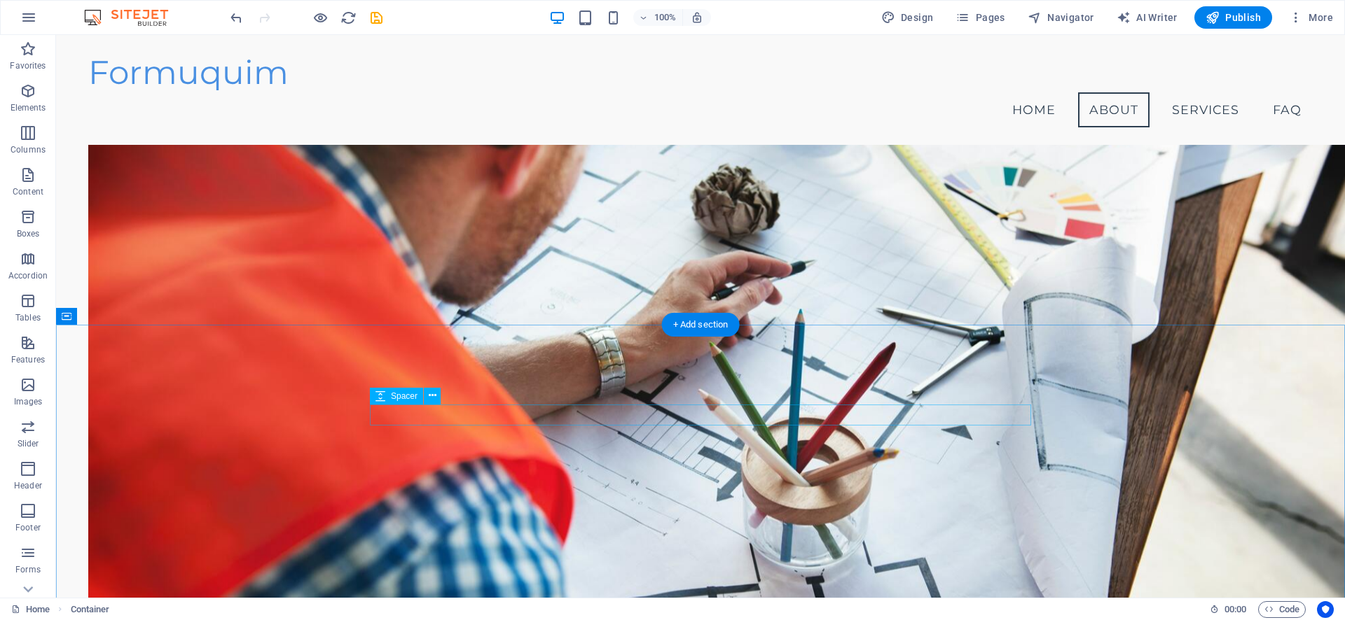
scroll to position [0, 0]
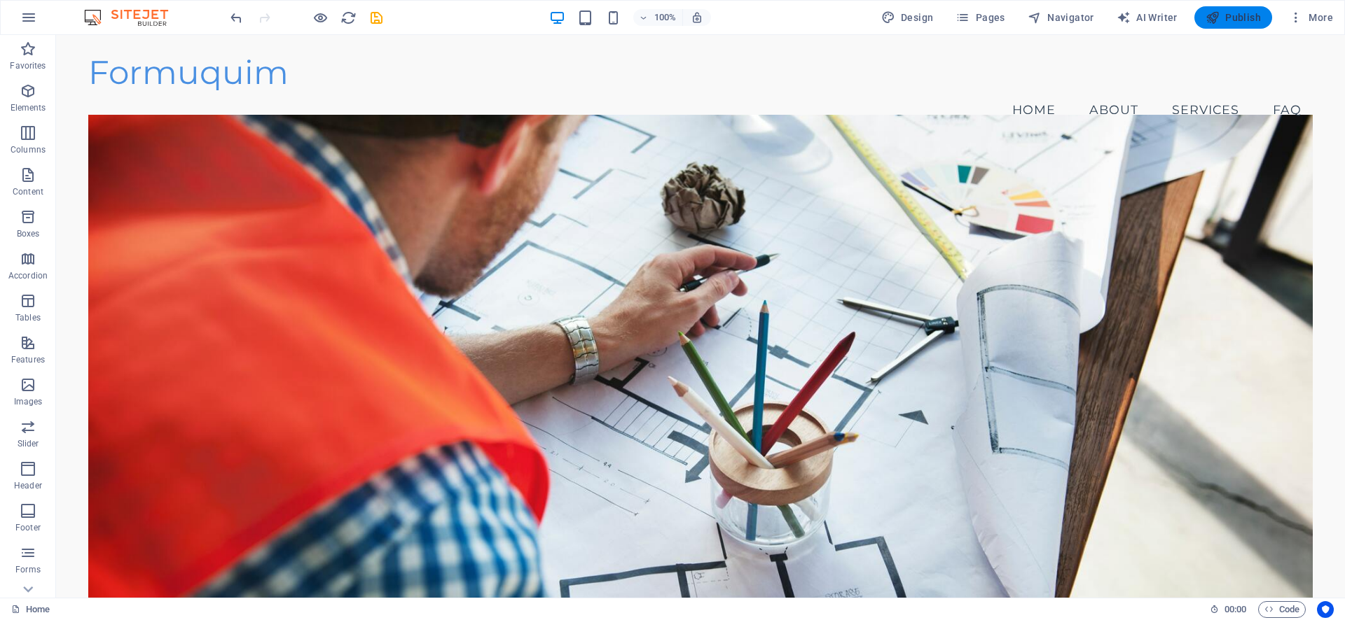
click at [1237, 18] on span "Publish" at bounding box center [1232, 18] width 55 height 14
